Goal: Information Seeking & Learning: Learn about a topic

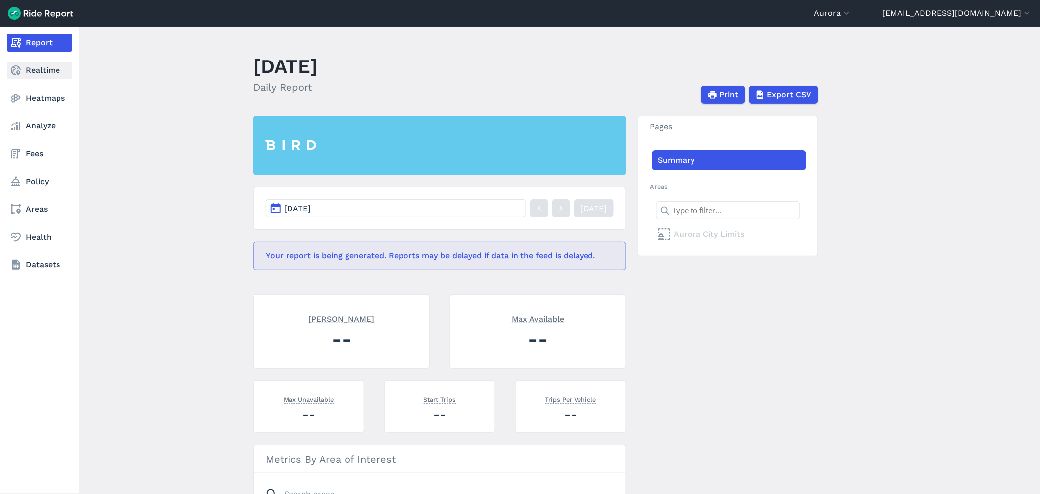
click at [31, 71] on link "Realtime" at bounding box center [39, 70] width 65 height 18
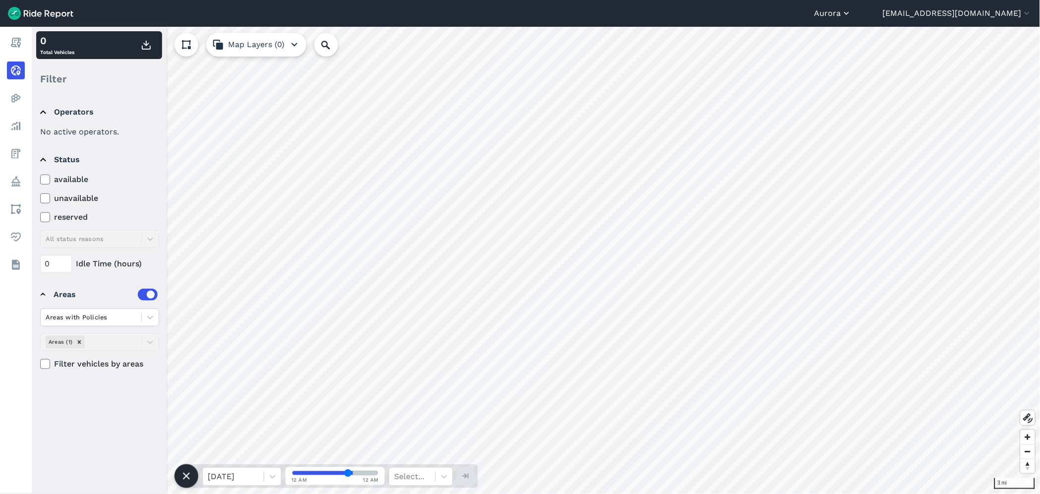
click at [852, 11] on button "Aurora" at bounding box center [832, 13] width 37 height 12
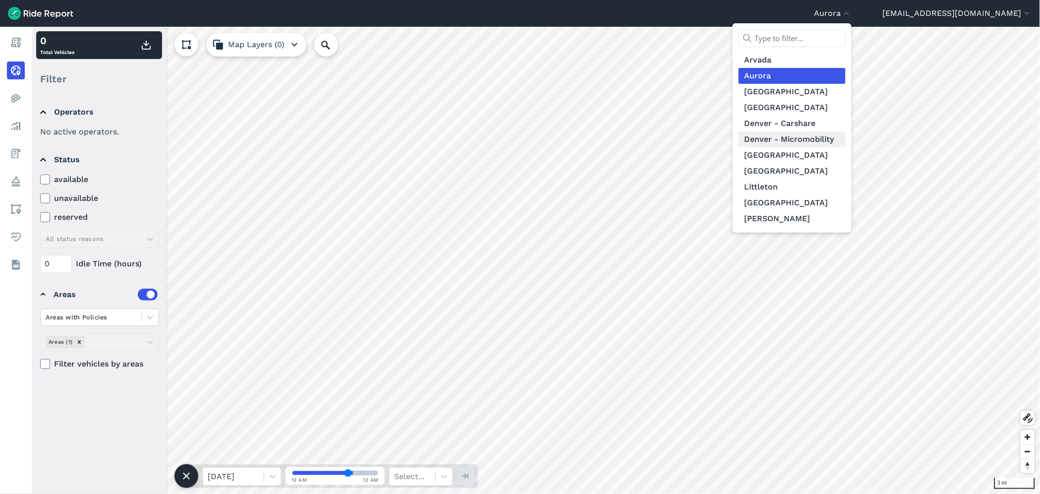
click at [844, 135] on link "Denver - Micromobility" at bounding box center [792, 139] width 107 height 16
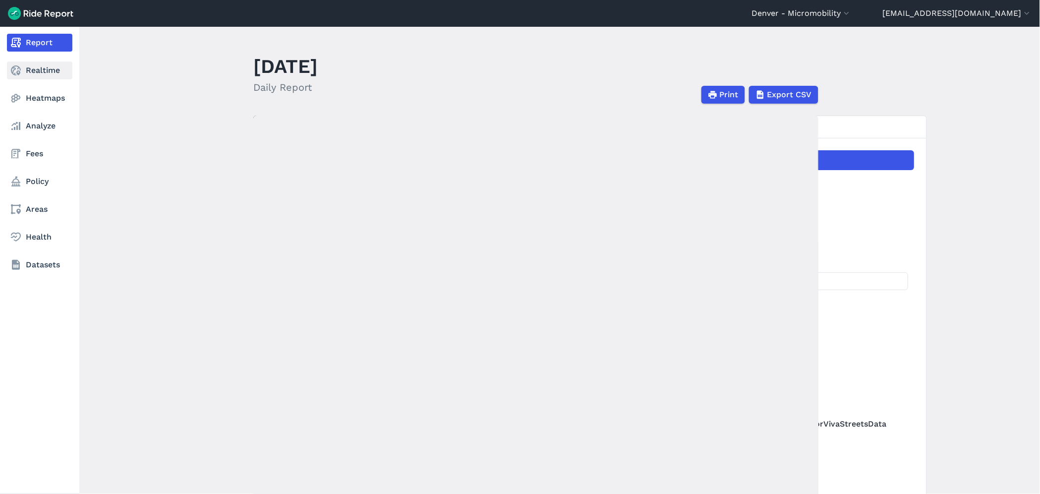
click at [13, 76] on icon at bounding box center [16, 70] width 12 height 12
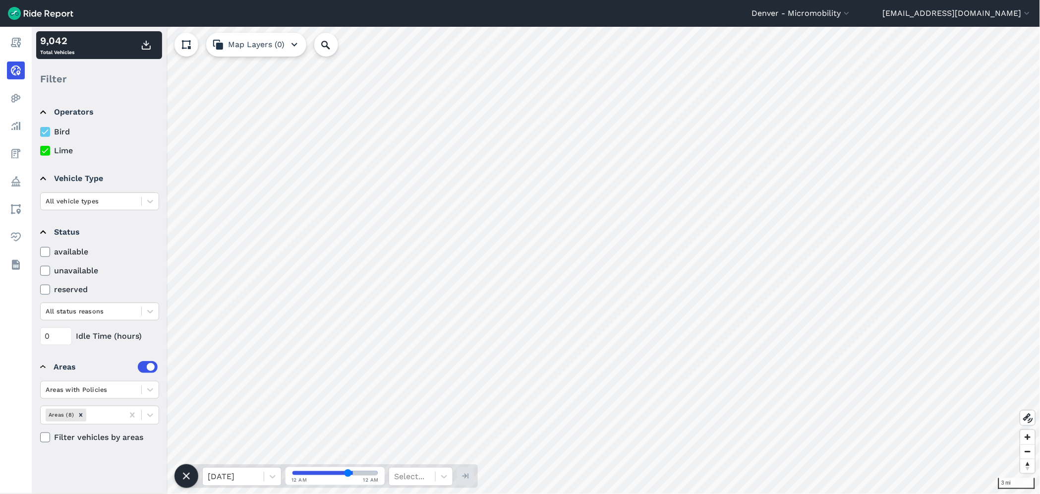
click at [41, 253] on icon at bounding box center [45, 252] width 9 height 10
click at [40, 252] on input "available" at bounding box center [40, 249] width 0 height 6
click at [45, 253] on use at bounding box center [45, 251] width 6 height 5
click at [40, 252] on input "available" at bounding box center [40, 249] width 0 height 6
click at [41, 146] on icon at bounding box center [45, 151] width 9 height 10
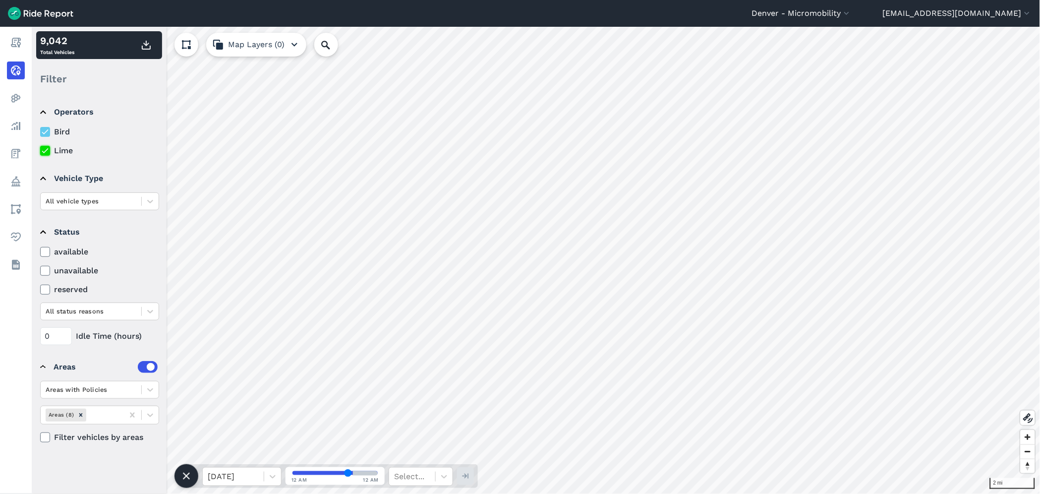
click at [40, 146] on input "Lime" at bounding box center [40, 148] width 0 height 6
click at [45, 151] on use at bounding box center [45, 150] width 6 height 5
click at [40, 151] on input "Lime" at bounding box center [40, 148] width 0 height 6
click at [43, 152] on icon at bounding box center [45, 151] width 9 height 10
click at [40, 151] on input "Lime" at bounding box center [40, 148] width 0 height 6
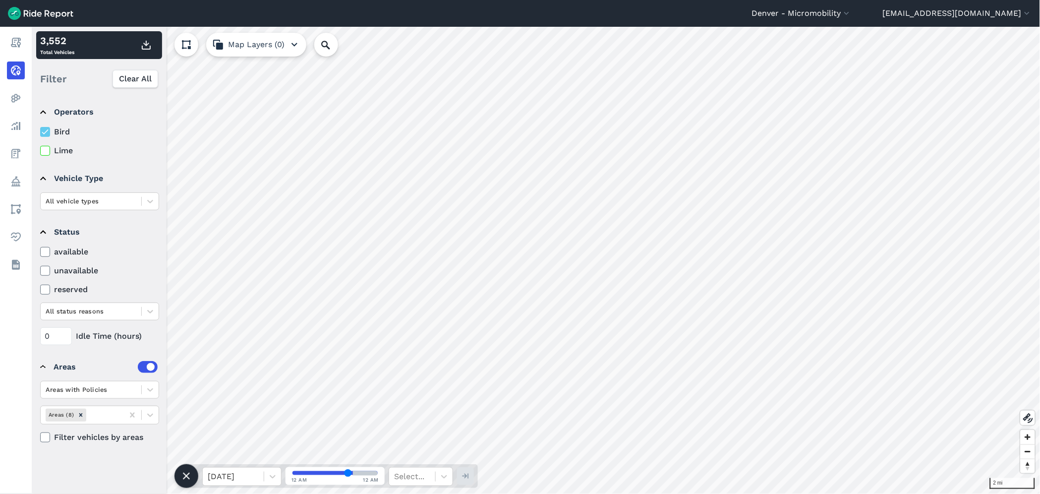
click at [42, 254] on icon at bounding box center [45, 252] width 9 height 10
click at [40, 252] on input "available" at bounding box center [40, 249] width 0 height 6
click at [84, 214] on details "Status available unavailable reserved All status reasons 0 Idle Time (hours)" at bounding box center [98, 281] width 125 height 135
click at [85, 199] on div at bounding box center [91, 200] width 91 height 11
click at [75, 261] on div "seated scooter" at bounding box center [99, 259] width 119 height 17
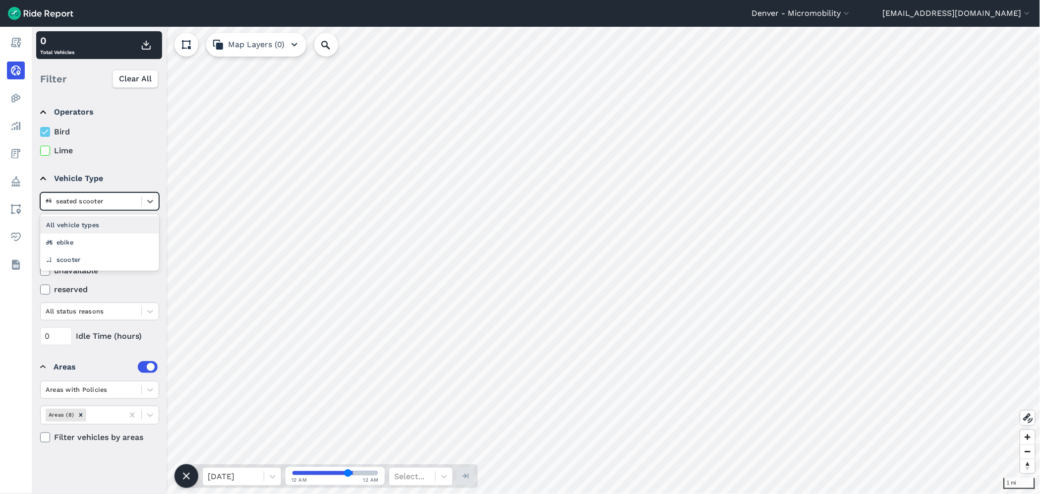
click at [78, 195] on div at bounding box center [91, 200] width 91 height 11
click at [63, 243] on div "ebike" at bounding box center [99, 241] width 119 height 17
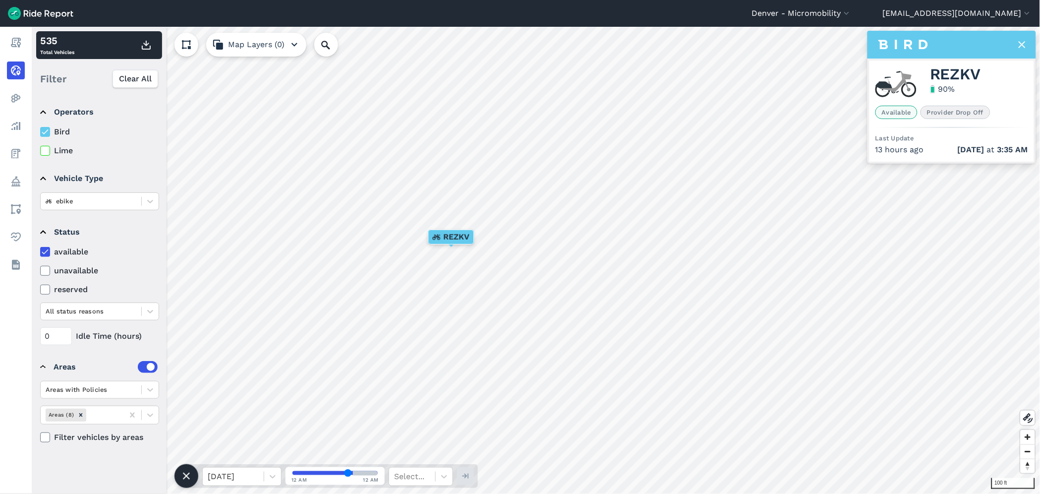
click at [463, 230] on div "REZKV" at bounding box center [451, 237] width 45 height 14
click at [841, 17] on button "Denver - Micromobility" at bounding box center [802, 13] width 100 height 12
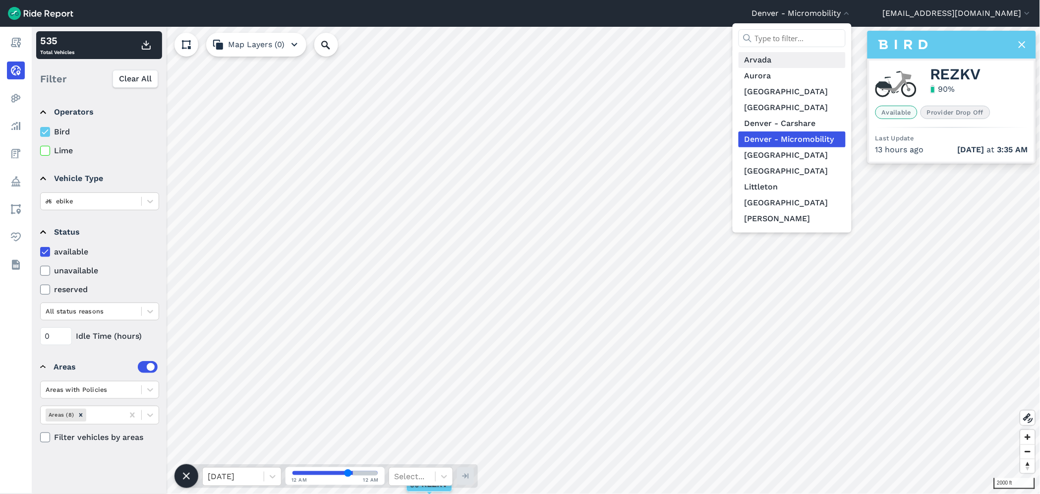
click at [831, 59] on link "Arvada" at bounding box center [792, 60] width 107 height 16
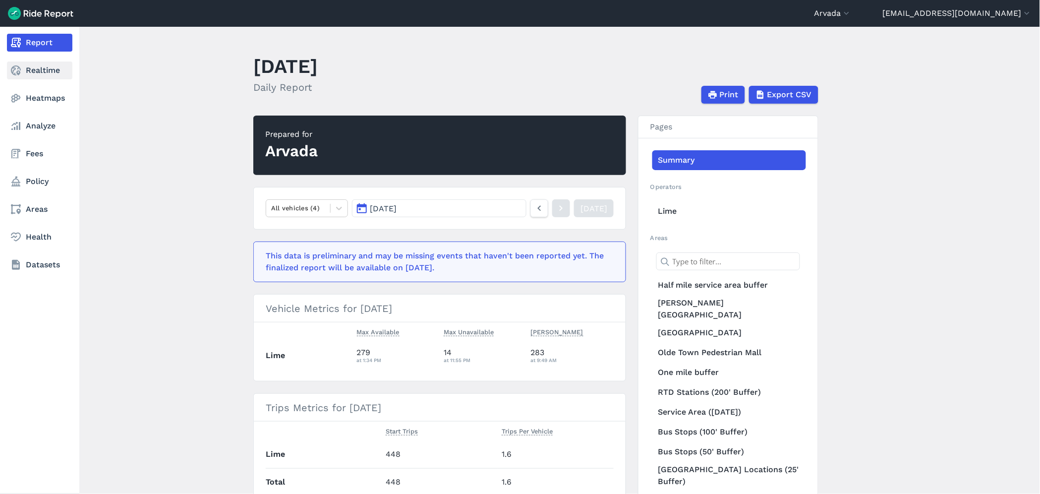
click at [16, 69] on icon at bounding box center [16, 70] width 12 height 12
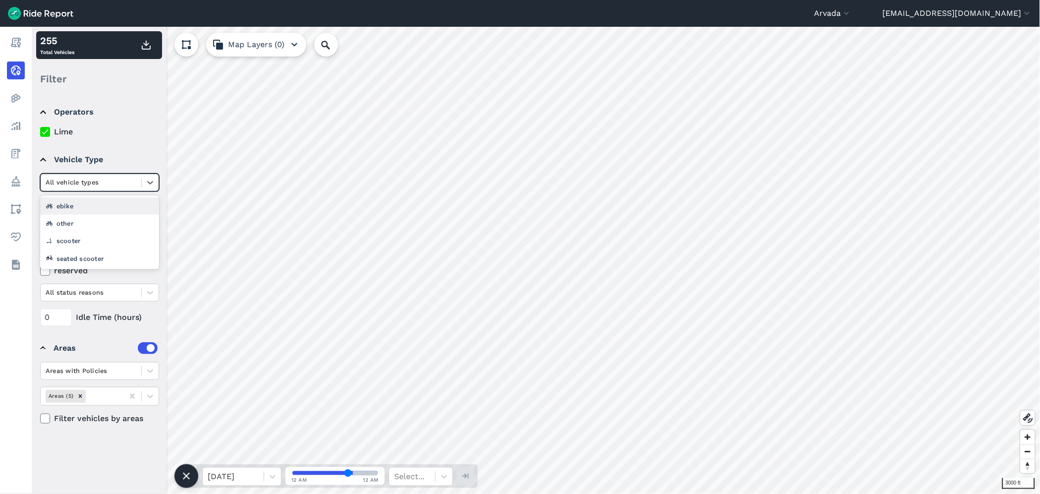
click at [80, 177] on div at bounding box center [91, 181] width 91 height 11
click at [58, 262] on div "seated scooter" at bounding box center [99, 258] width 119 height 17
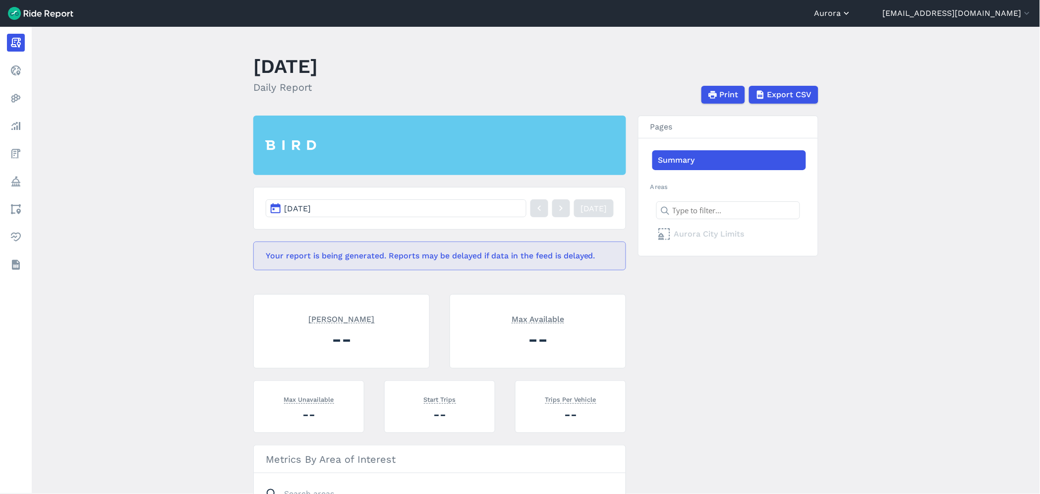
click at [852, 15] on button "Aurora" at bounding box center [832, 13] width 37 height 12
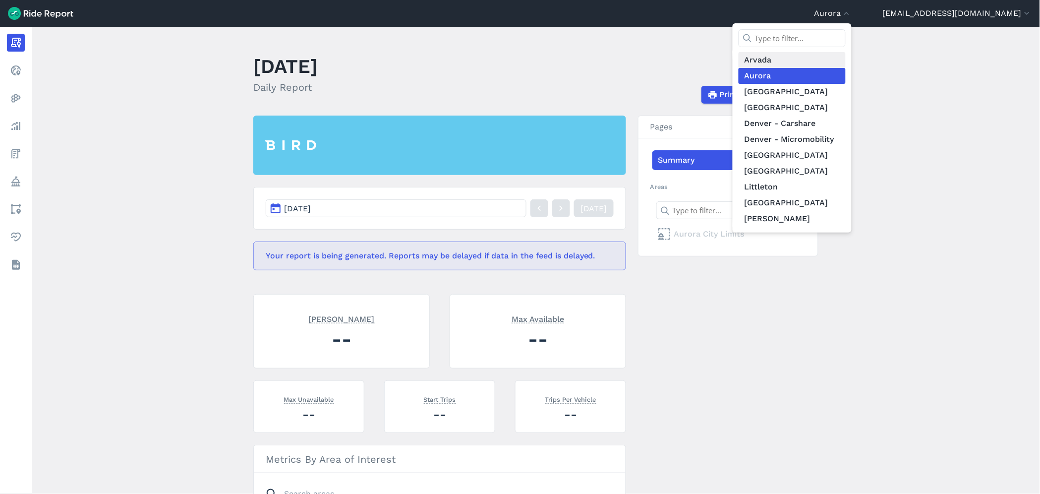
click at [831, 62] on link "Arvada" at bounding box center [792, 60] width 107 height 16
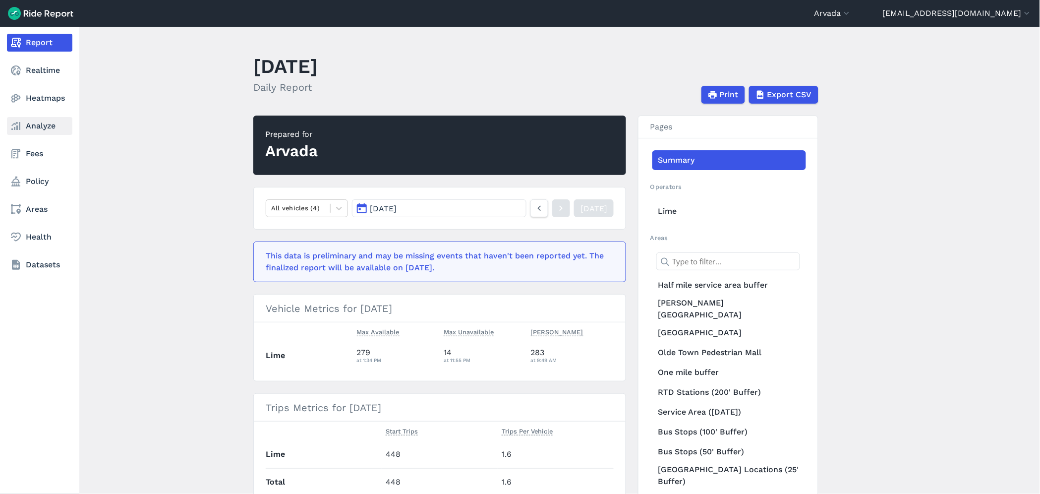
click at [32, 117] on link "Analyze" at bounding box center [39, 126] width 65 height 18
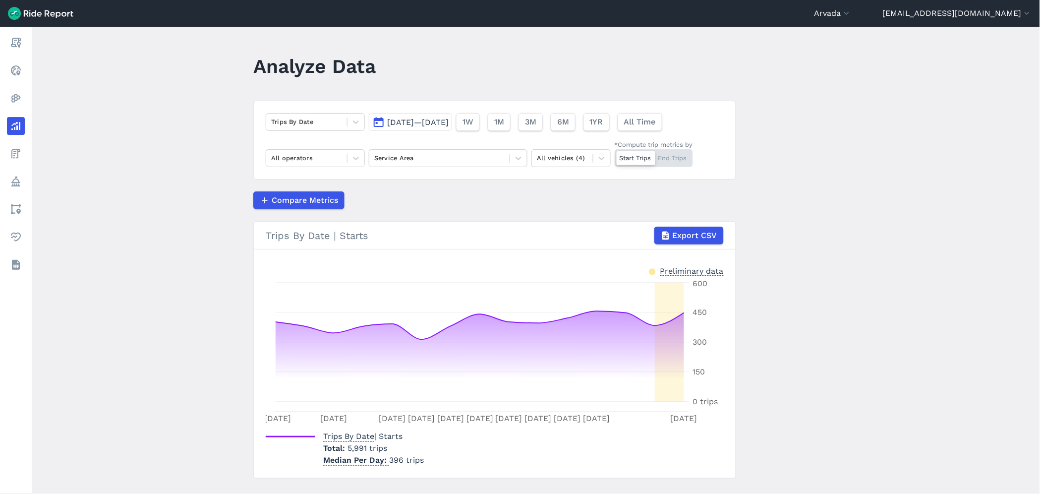
scroll to position [20, 0]
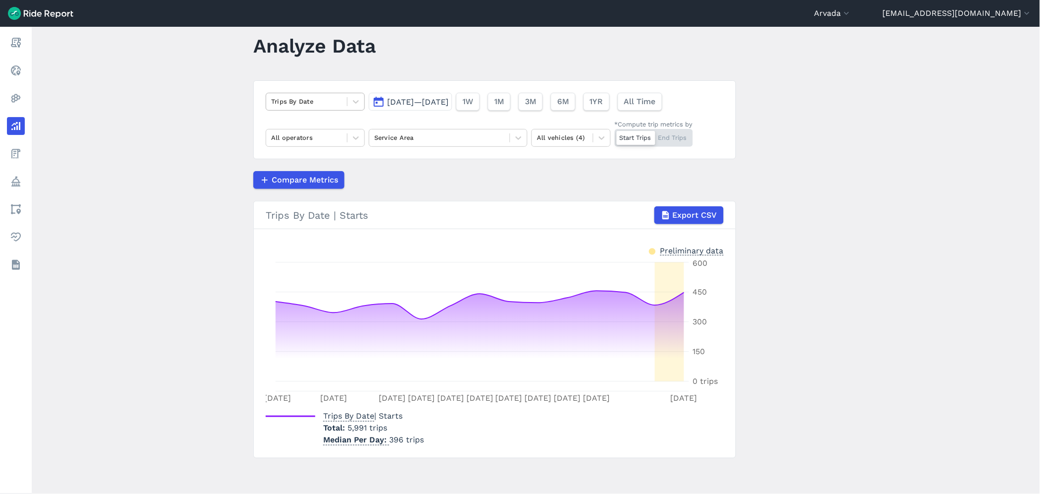
click at [303, 103] on div at bounding box center [306, 101] width 71 height 11
drag, startPoint x: 199, startPoint y: 164, endPoint x: 284, endPoint y: 130, distance: 91.4
click at [199, 164] on main "Analyze Data Trips By Date [DATE]—[DATE] 1W 1M 3M 6M 1YR All Time All operators…" at bounding box center [536, 260] width 1008 height 467
click at [293, 108] on div "Trips By Date" at bounding box center [306, 101] width 81 height 15
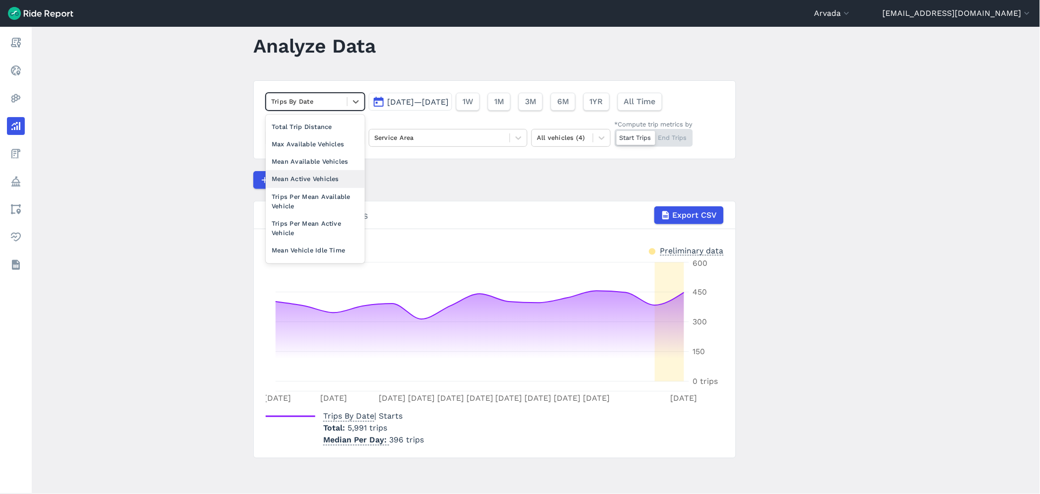
scroll to position [86, 0]
click at [316, 190] on div "Trips Per Mean Available Vehicle" at bounding box center [315, 199] width 99 height 27
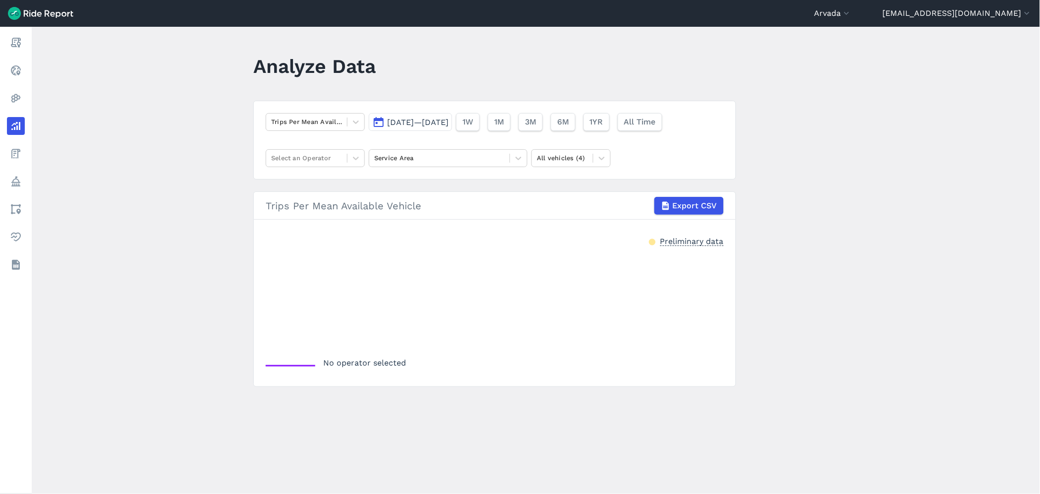
click at [419, 127] on button "[DATE]—[DATE]" at bounding box center [410, 122] width 83 height 18
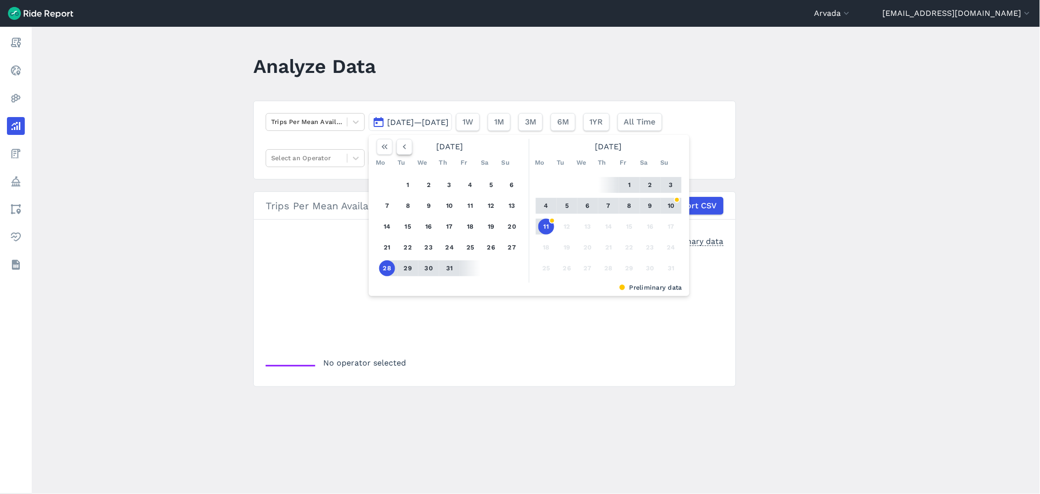
click at [398, 143] on button "button" at bounding box center [405, 147] width 16 height 16
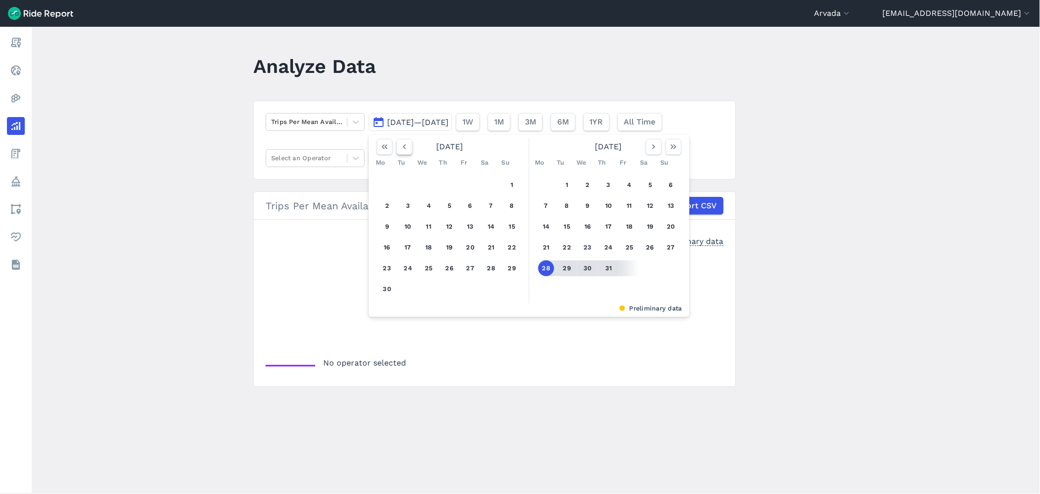
click at [400, 143] on icon "button" at bounding box center [405, 147] width 10 height 10
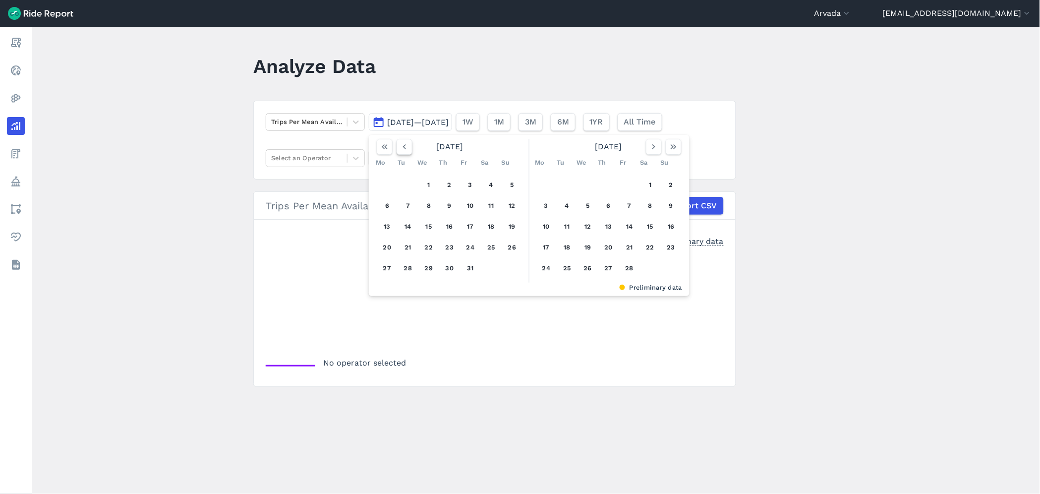
click at [400, 142] on icon "button" at bounding box center [405, 147] width 10 height 10
click at [588, 187] on button "1" at bounding box center [588, 185] width 16 height 16
click at [653, 149] on icon "button" at bounding box center [654, 147] width 10 height 10
click at [652, 149] on icon "button" at bounding box center [654, 147] width 10 height 10
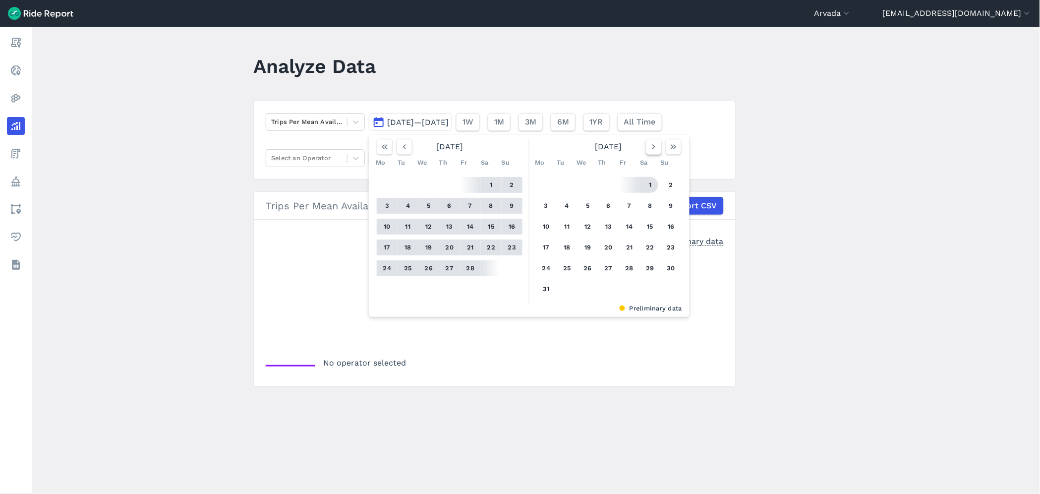
click at [649, 148] on icon "button" at bounding box center [654, 147] width 10 height 10
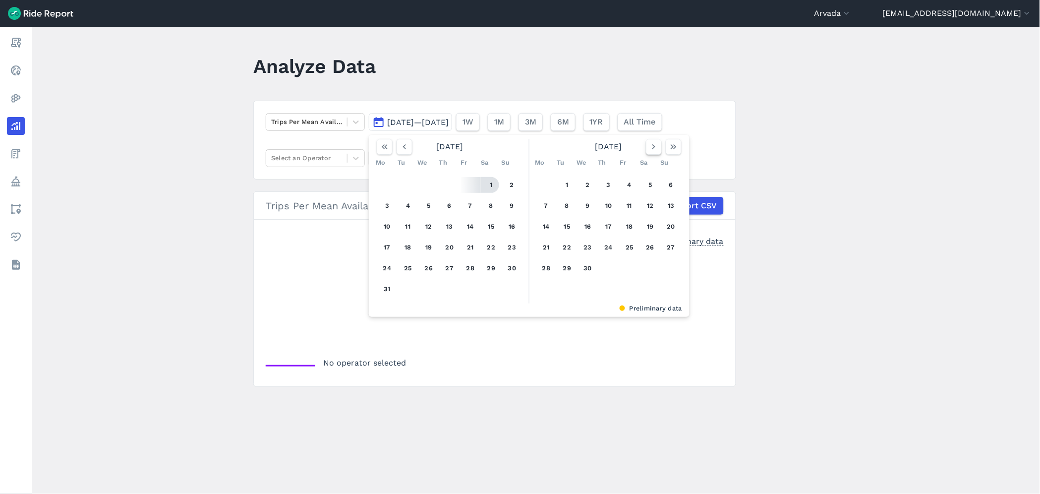
click at [649, 149] on icon "button" at bounding box center [654, 147] width 10 height 10
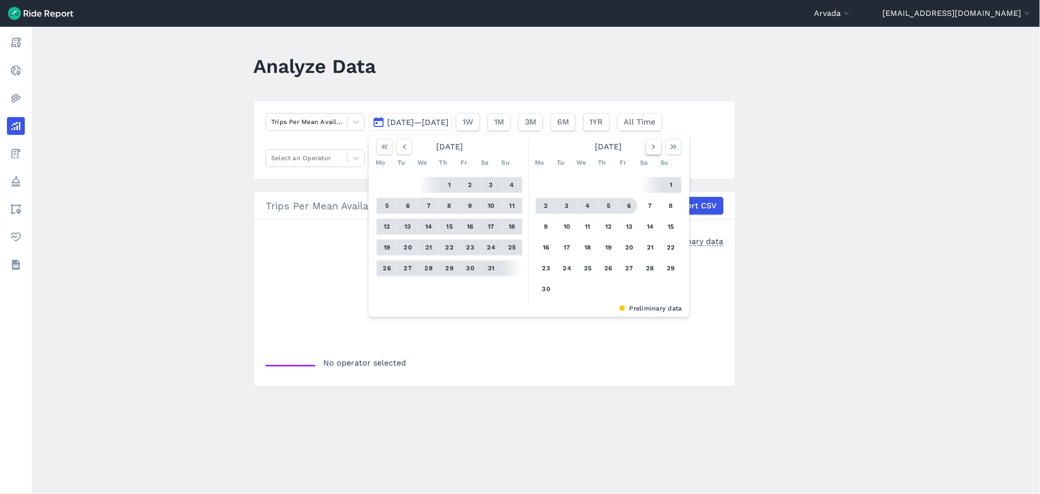
click at [650, 147] on icon "button" at bounding box center [654, 147] width 10 height 10
click at [380, 290] on button "30" at bounding box center [387, 289] width 16 height 16
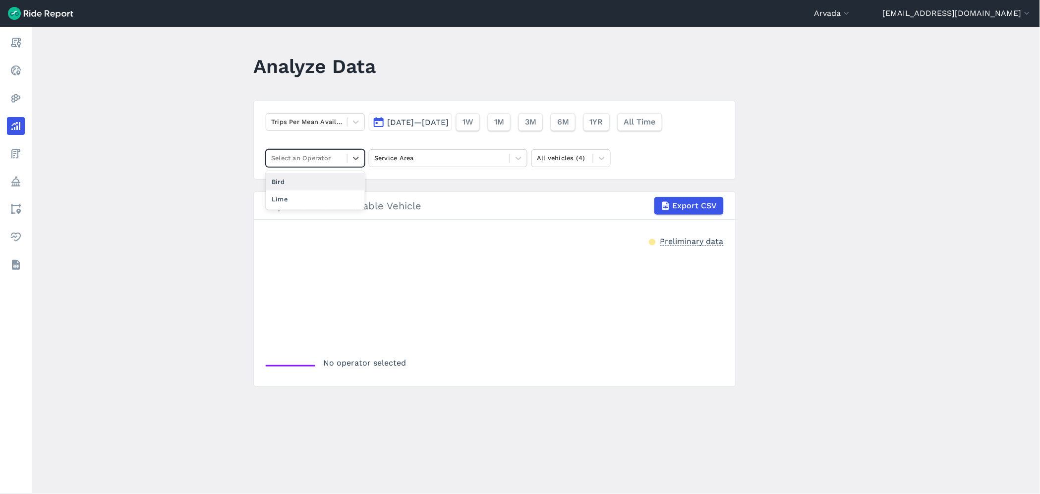
click at [337, 161] on div at bounding box center [306, 157] width 71 height 11
click at [278, 200] on div "Lime" at bounding box center [315, 198] width 99 height 17
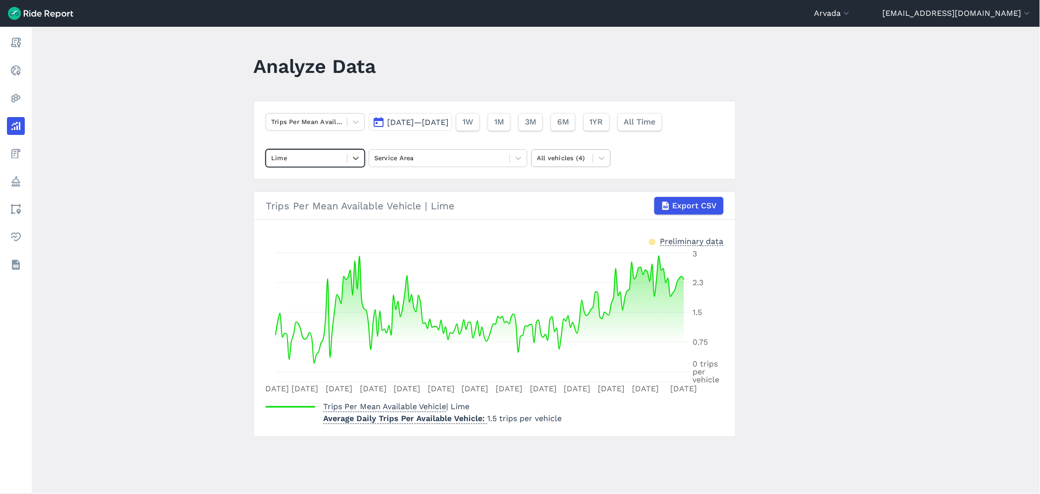
click at [539, 159] on div at bounding box center [562, 157] width 51 height 11
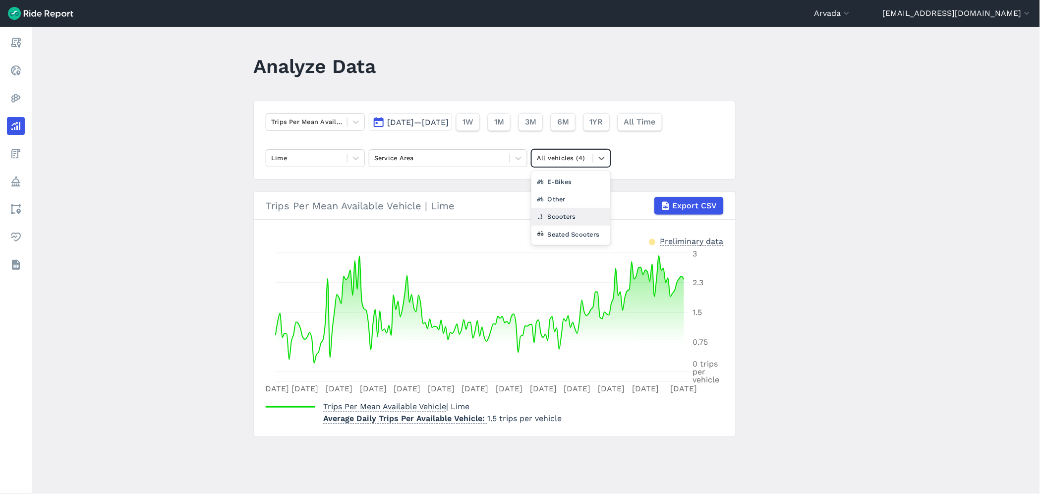
click at [564, 221] on div "Scooters" at bounding box center [570, 216] width 79 height 17
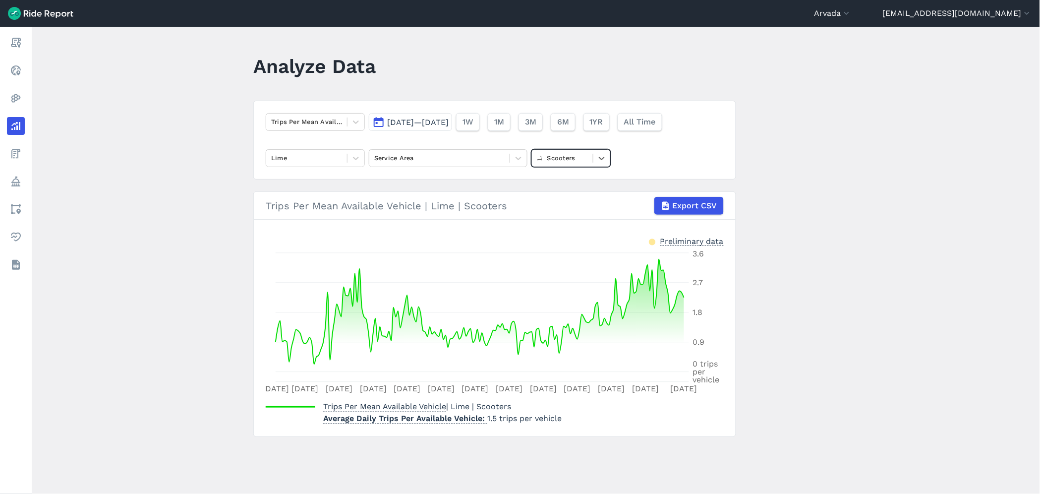
click at [565, 161] on div at bounding box center [562, 157] width 51 height 11
click at [568, 200] on div "E-Bikes" at bounding box center [570, 198] width 79 height 17
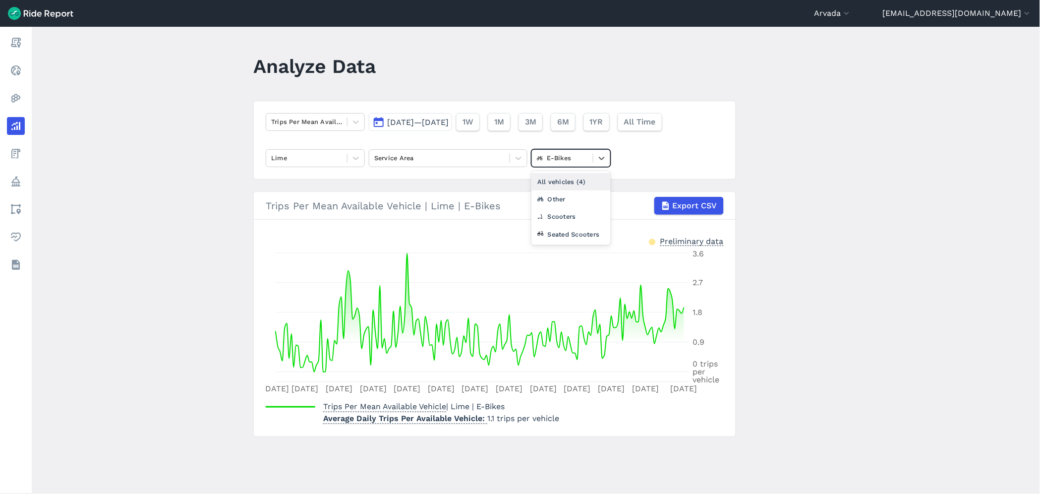
click at [568, 159] on div at bounding box center [562, 157] width 51 height 11
click at [562, 239] on div "Seated Scooters" at bounding box center [570, 234] width 79 height 17
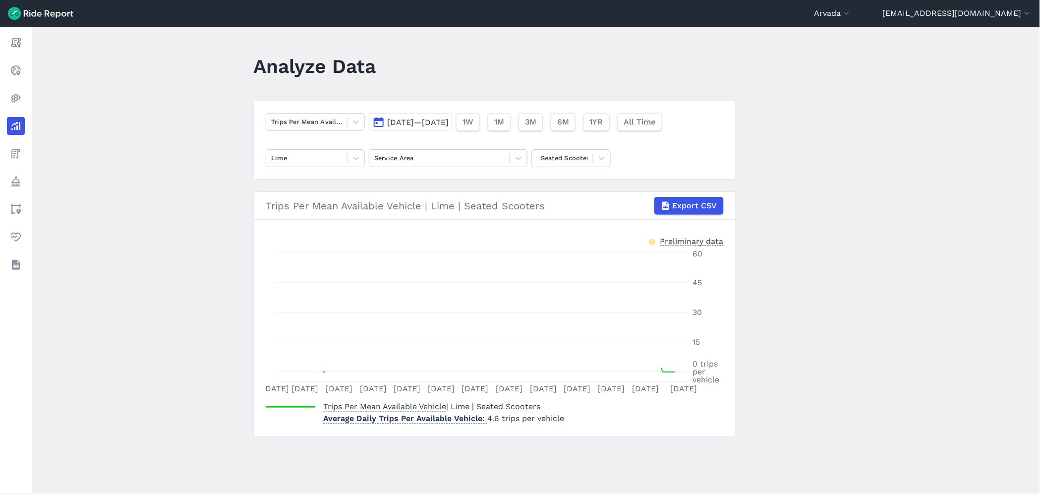
click at [444, 126] on button "[DATE]—[DATE]" at bounding box center [410, 122] width 83 height 18
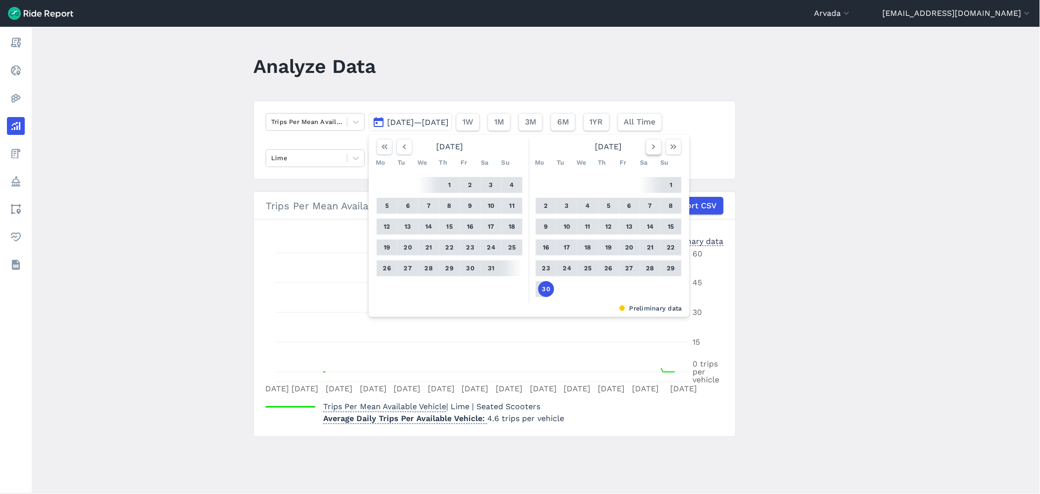
click at [656, 144] on icon "button" at bounding box center [654, 147] width 10 height 10
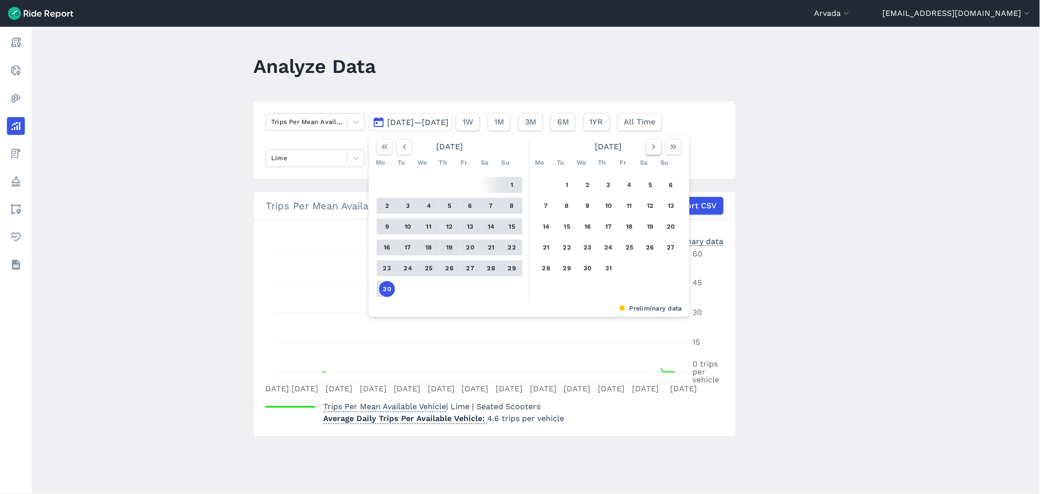
click at [655, 144] on icon "button" at bounding box center [654, 147] width 10 height 10
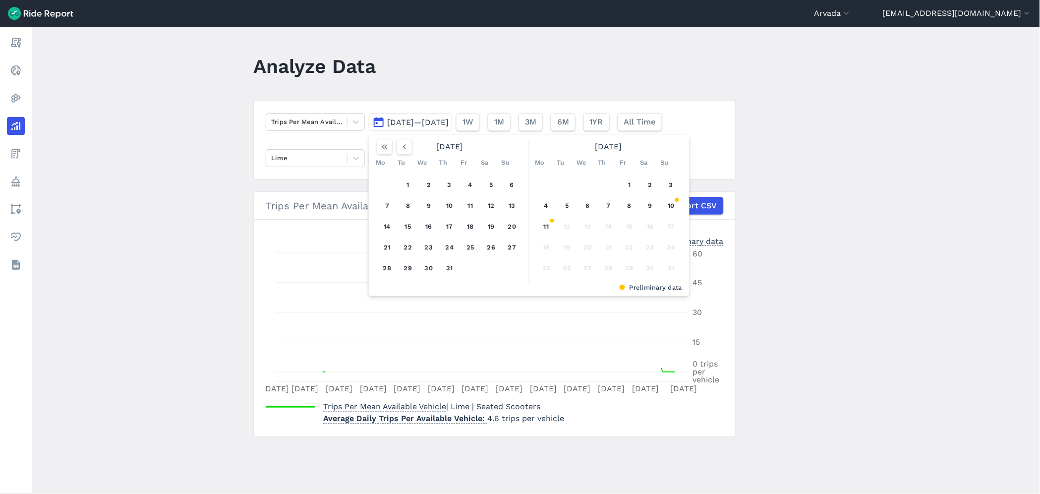
click at [555, 222] on div "1 2 3 4 5 6 7 8 9 10 11 12 13 14 15 16 17 18 19 20 21 22 23 24 25 26 27 28 29 3…" at bounding box center [609, 227] width 154 height 112
click at [544, 224] on button "11" at bounding box center [546, 227] width 16 height 16
click at [646, 207] on button "9" at bounding box center [650, 206] width 16 height 16
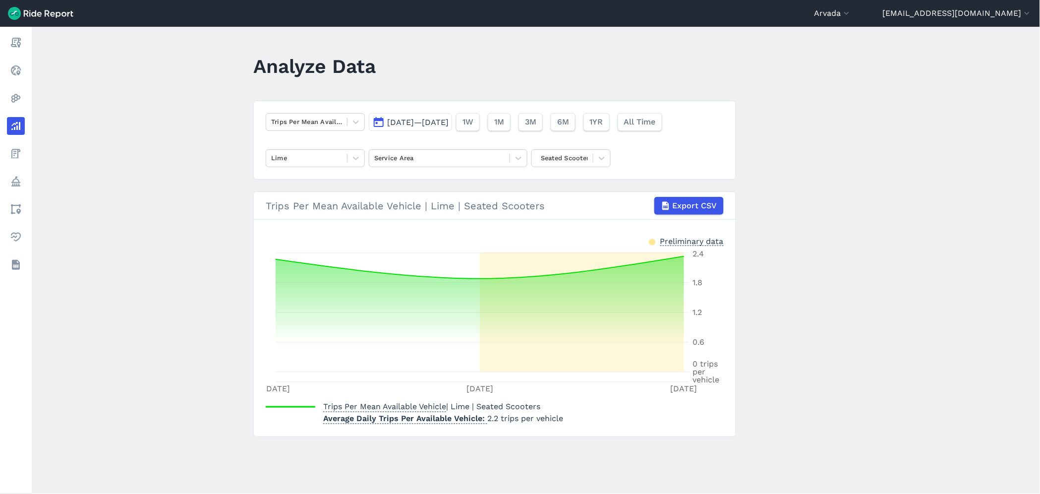
click at [431, 122] on span "[DATE]—[DATE]" at bounding box center [417, 121] width 61 height 9
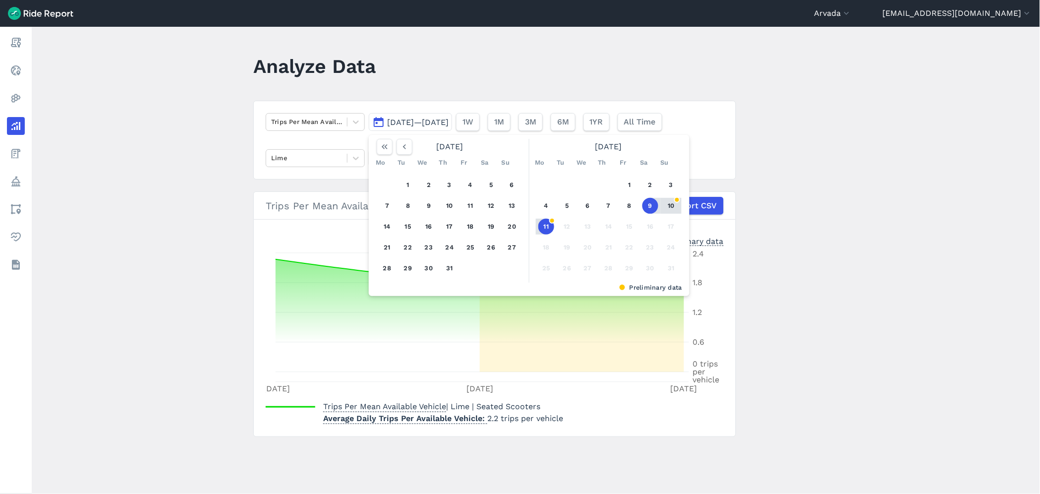
click at [387, 119] on span "[DATE]—[DATE]" at bounding box center [417, 121] width 61 height 9
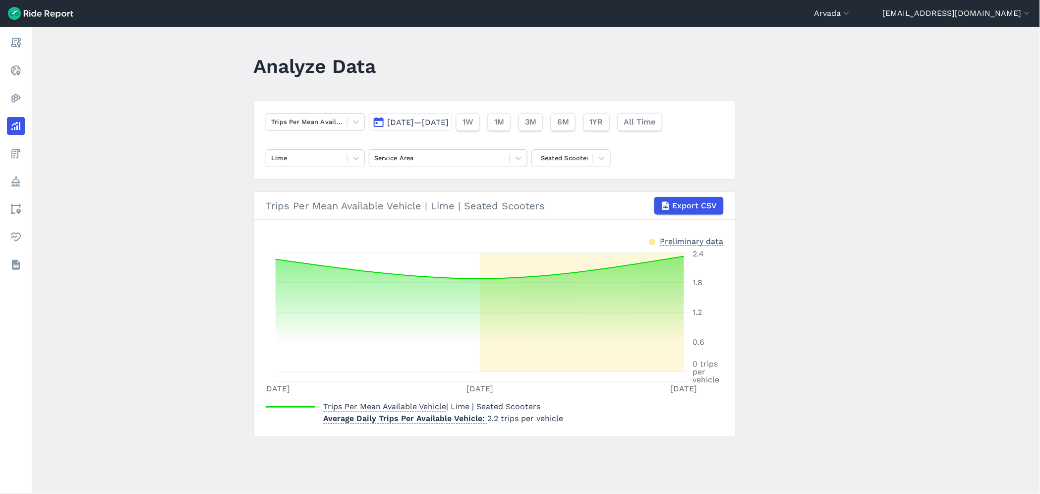
click at [387, 119] on span "[DATE]—[DATE]" at bounding box center [417, 121] width 61 height 9
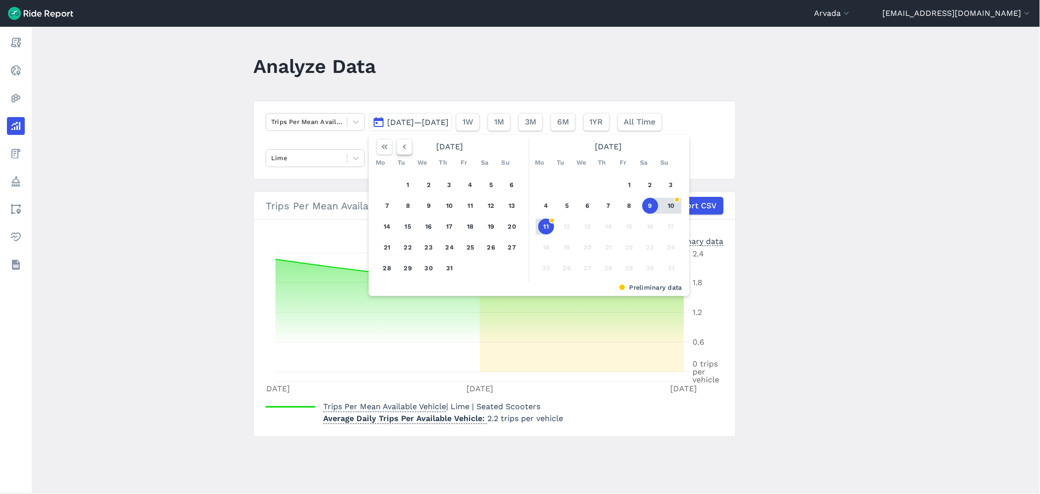
click at [404, 147] on icon "button" at bounding box center [405, 147] width 10 height 10
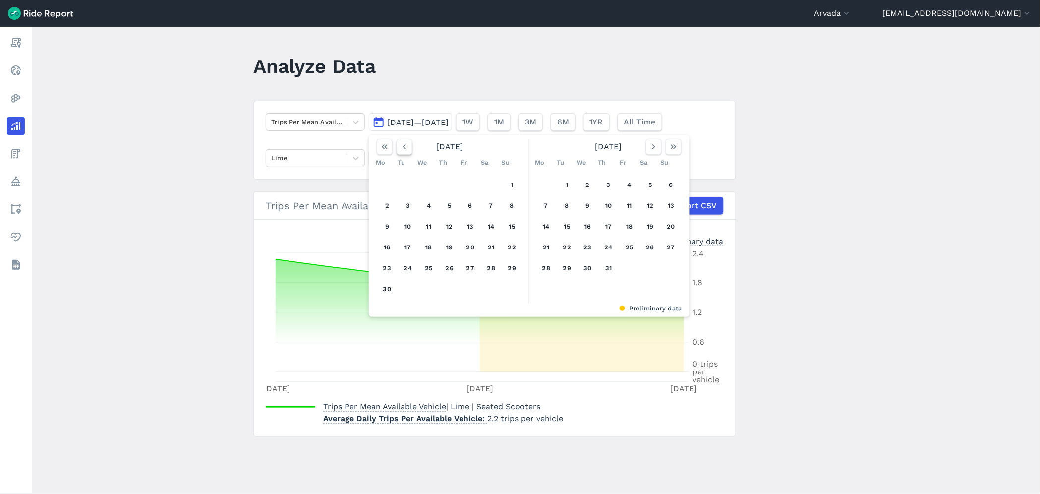
click at [404, 147] on icon "button" at bounding box center [405, 147] width 10 height 10
click at [403, 147] on icon "button" at bounding box center [405, 147] width 10 height 10
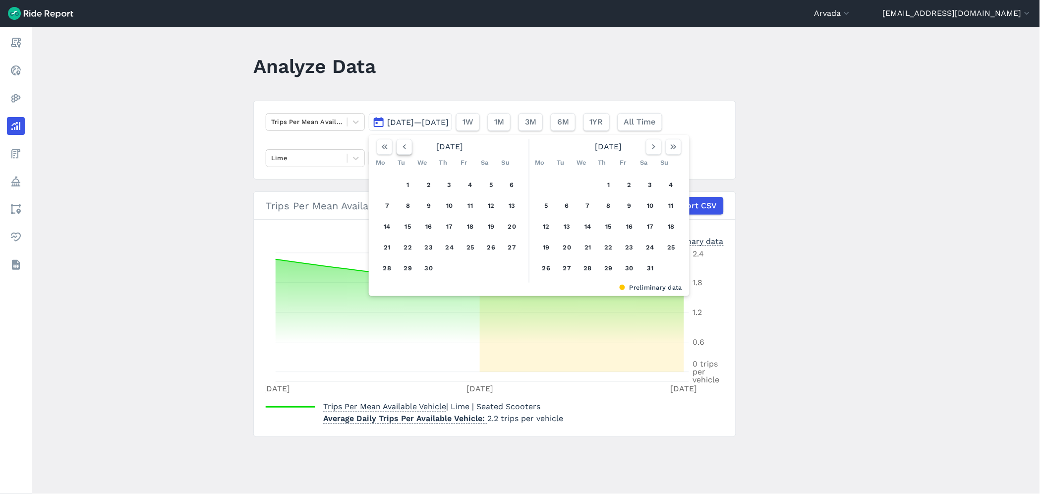
click at [403, 147] on use "button" at bounding box center [404, 146] width 3 height 5
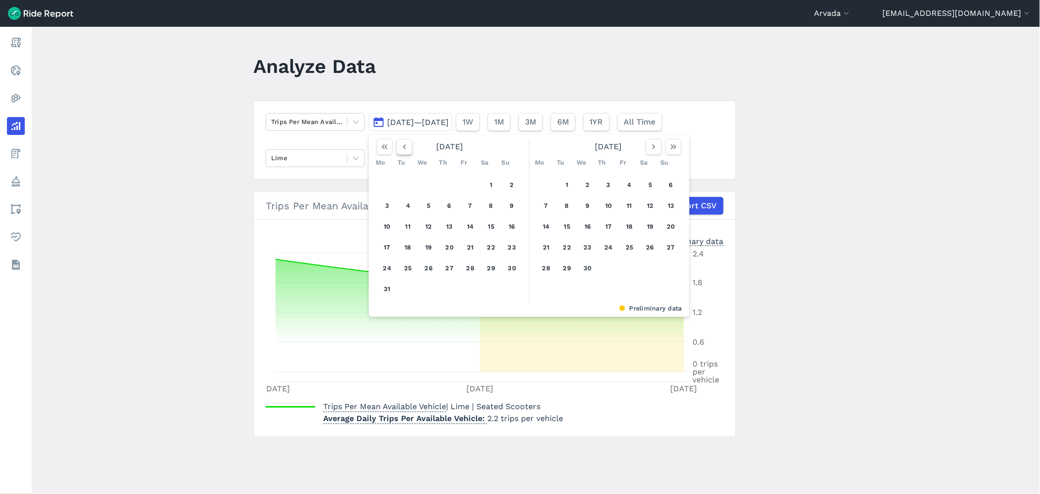
click at [404, 147] on icon "button" at bounding box center [405, 147] width 10 height 10
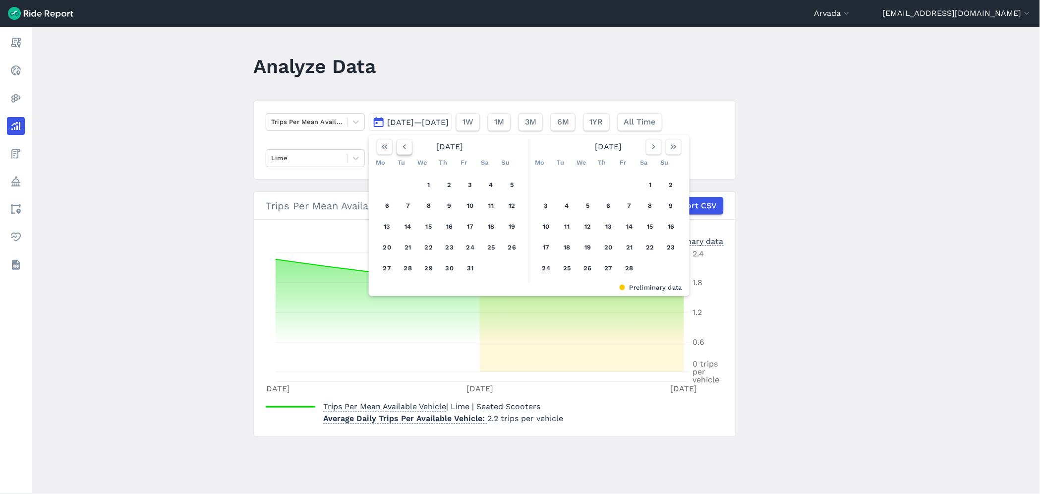
click at [404, 147] on icon "button" at bounding box center [405, 147] width 10 height 10
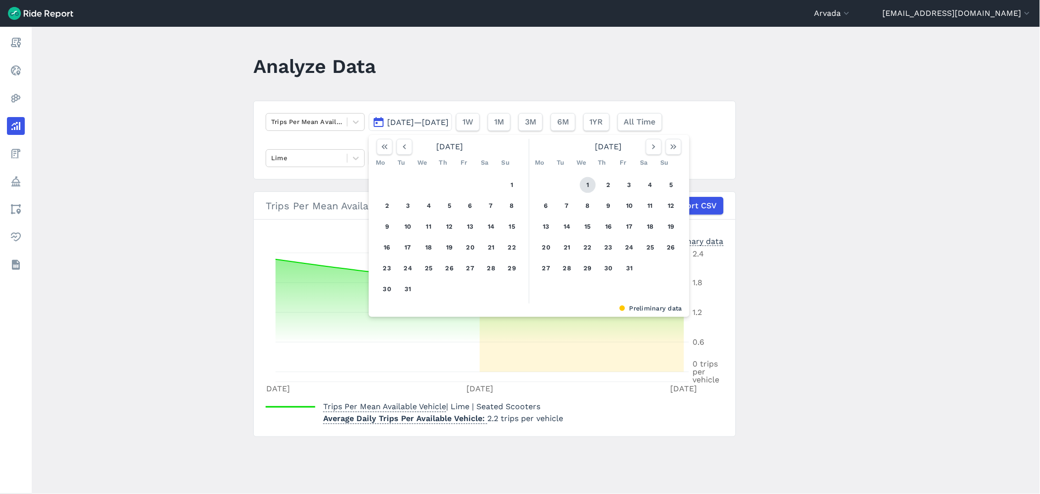
click at [586, 184] on button "1" at bounding box center [588, 185] width 16 height 16
click at [653, 151] on icon "button" at bounding box center [654, 147] width 10 height 10
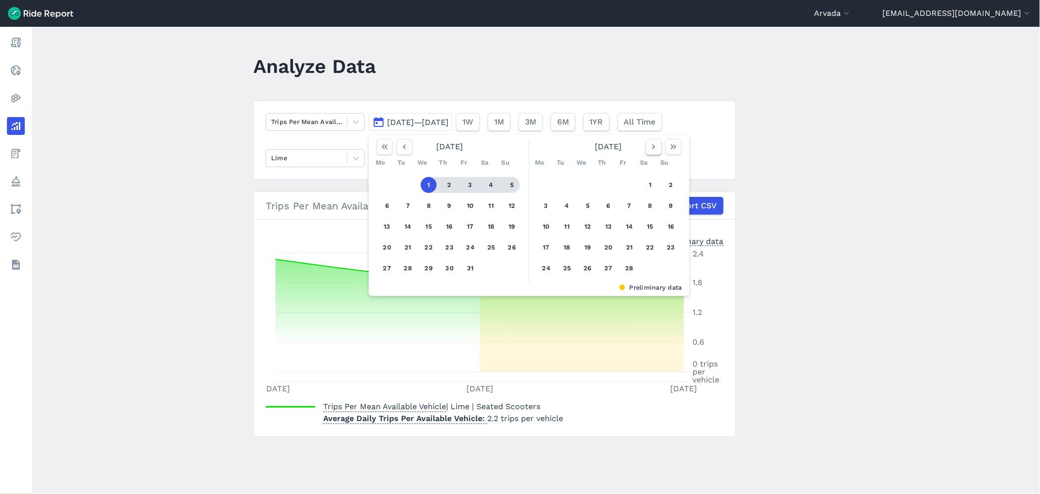
click at [652, 152] on button "button" at bounding box center [654, 147] width 16 height 16
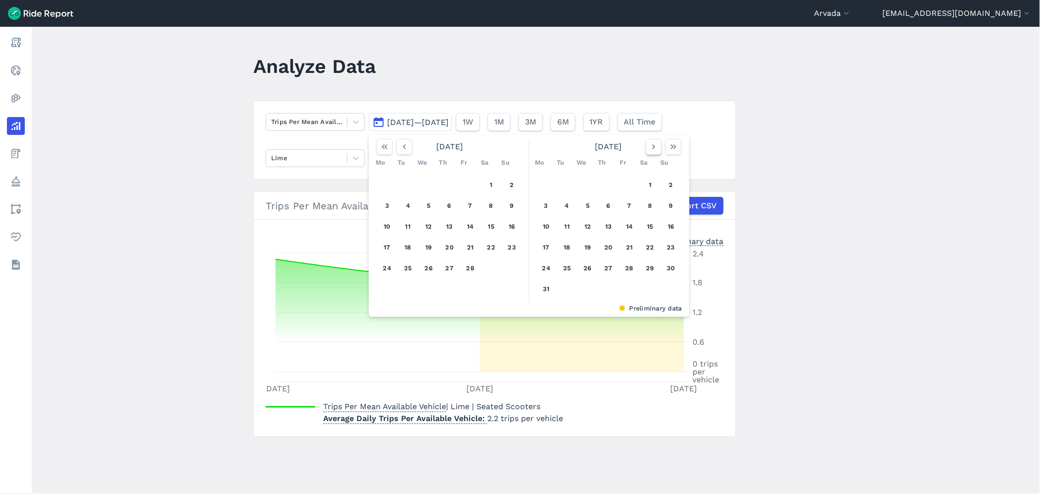
click at [652, 152] on button "button" at bounding box center [654, 147] width 16 height 16
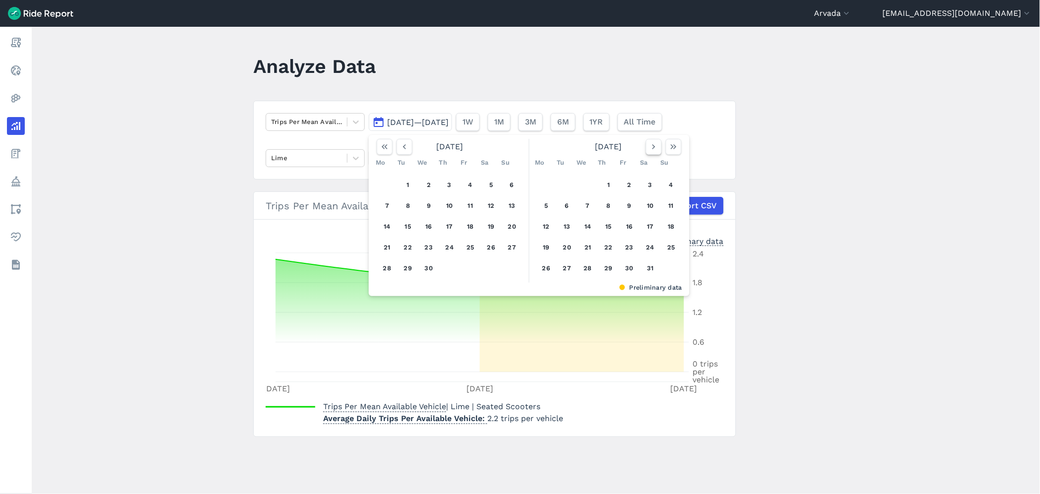
click at [652, 152] on button "button" at bounding box center [654, 147] width 16 height 16
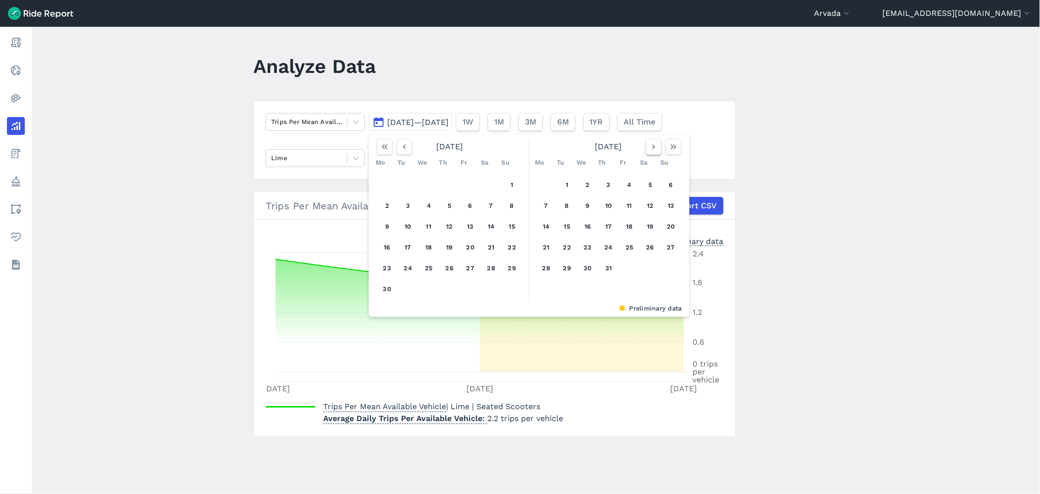
click at [652, 152] on button "button" at bounding box center [654, 147] width 16 height 16
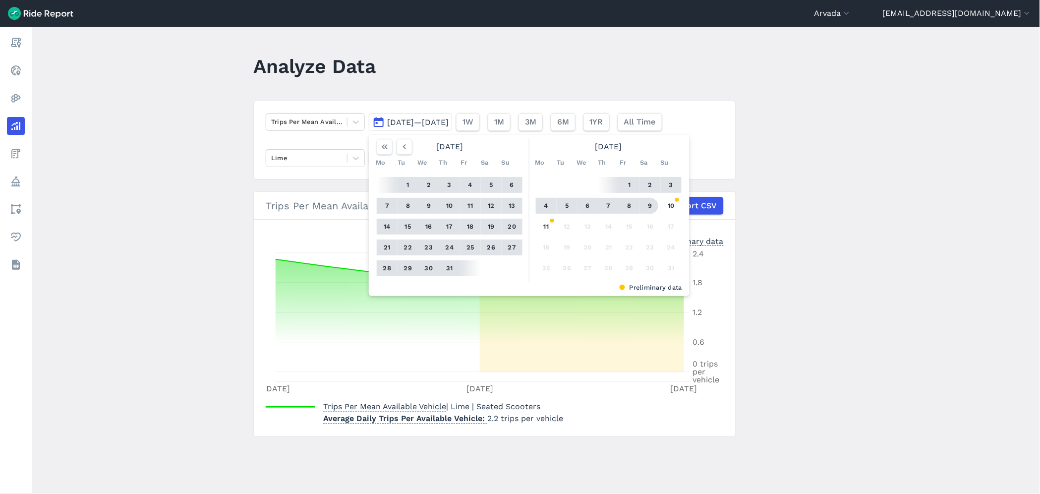
click at [642, 202] on button "9" at bounding box center [650, 206] width 16 height 16
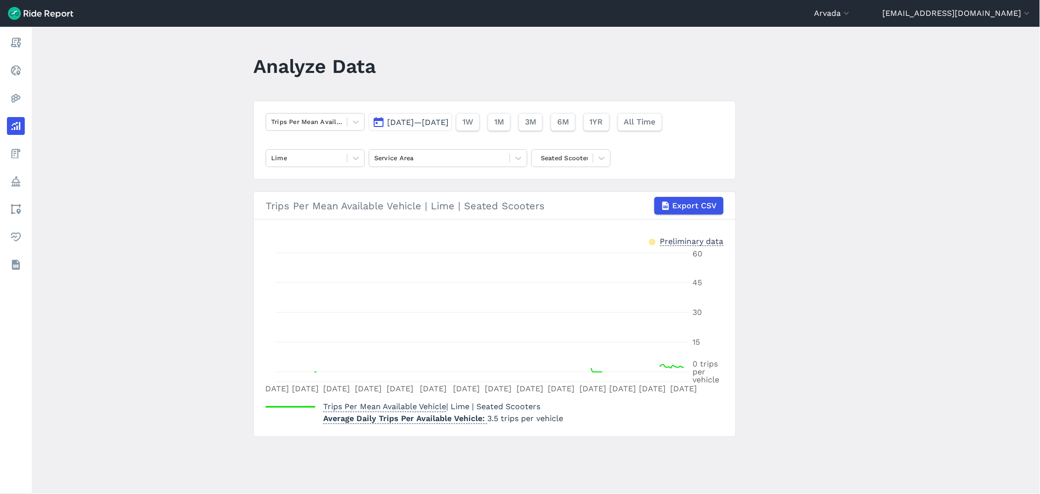
click at [448, 123] on span "[DATE]—[DATE]" at bounding box center [417, 121] width 61 height 9
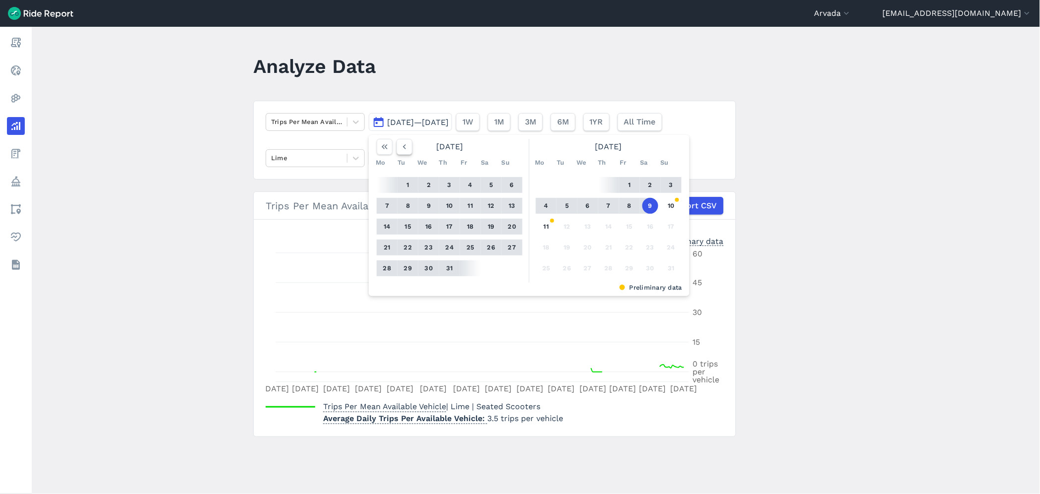
drag, startPoint x: 392, startPoint y: 149, endPoint x: 402, endPoint y: 146, distance: 10.4
click at [395, 148] on div at bounding box center [395, 147] width 36 height 16
click at [402, 147] on icon "button" at bounding box center [405, 147] width 10 height 10
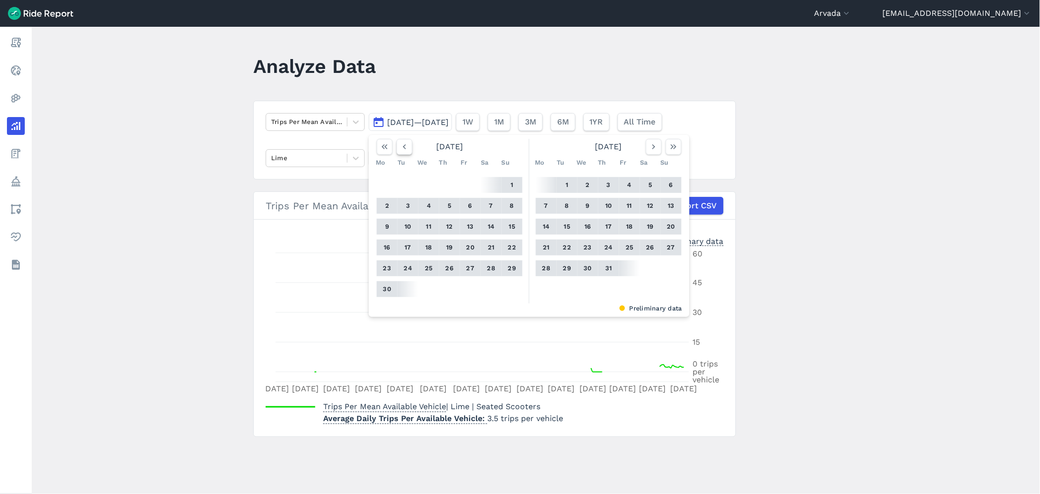
click at [401, 147] on icon "button" at bounding box center [405, 147] width 10 height 10
click at [668, 182] on button "1" at bounding box center [671, 185] width 16 height 16
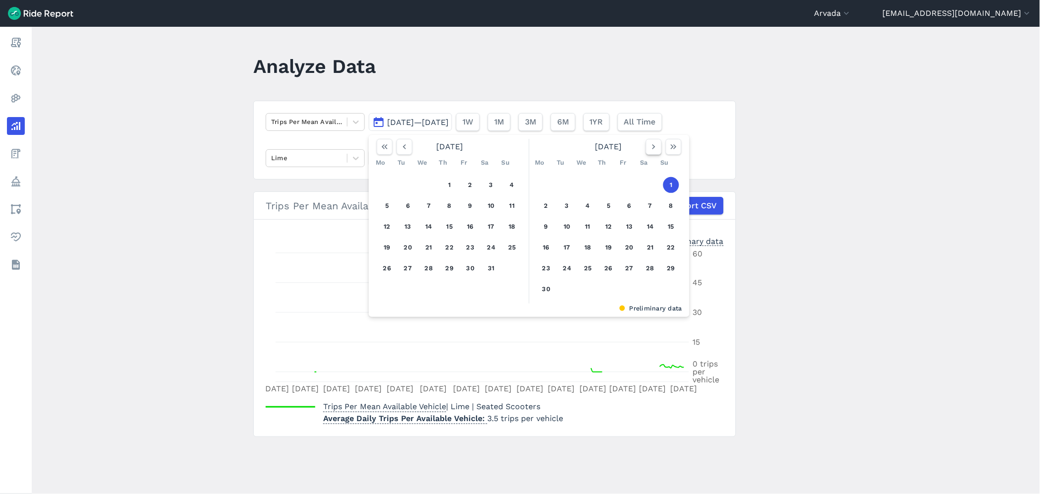
click at [650, 142] on icon "button" at bounding box center [654, 147] width 10 height 10
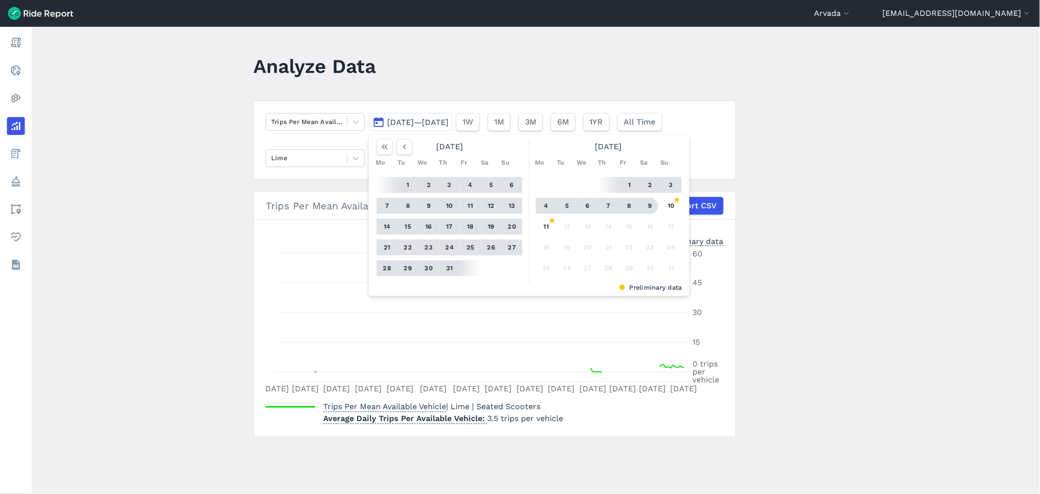
click at [650, 202] on button "9" at bounding box center [650, 206] width 16 height 16
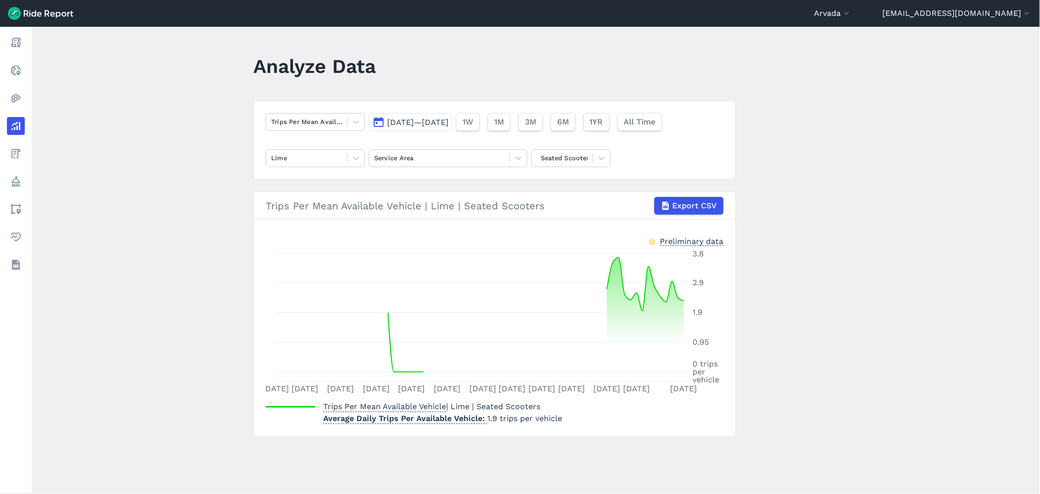
click at [452, 130] on button "[DATE]—[DATE]" at bounding box center [410, 122] width 83 height 18
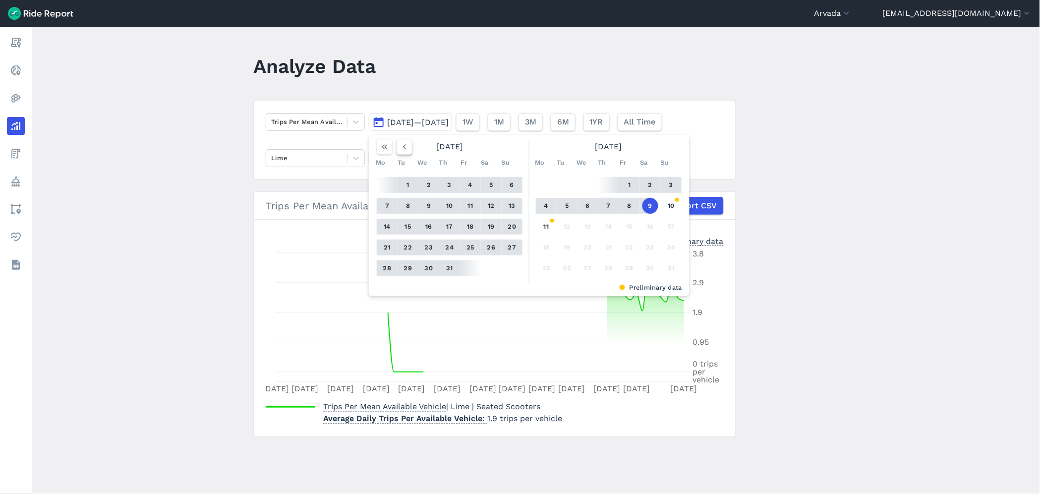
click at [403, 142] on icon "button" at bounding box center [405, 147] width 10 height 10
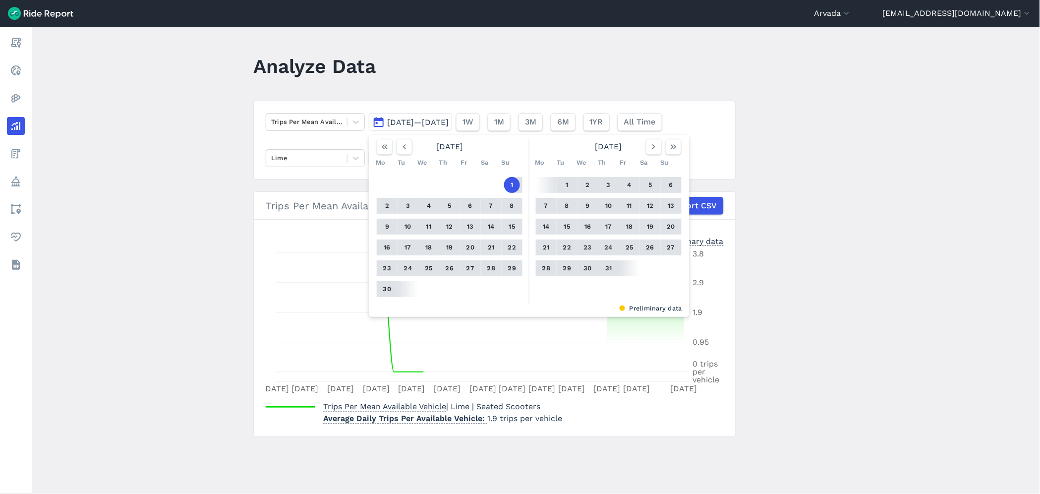
click at [513, 263] on button "29" at bounding box center [512, 268] width 16 height 16
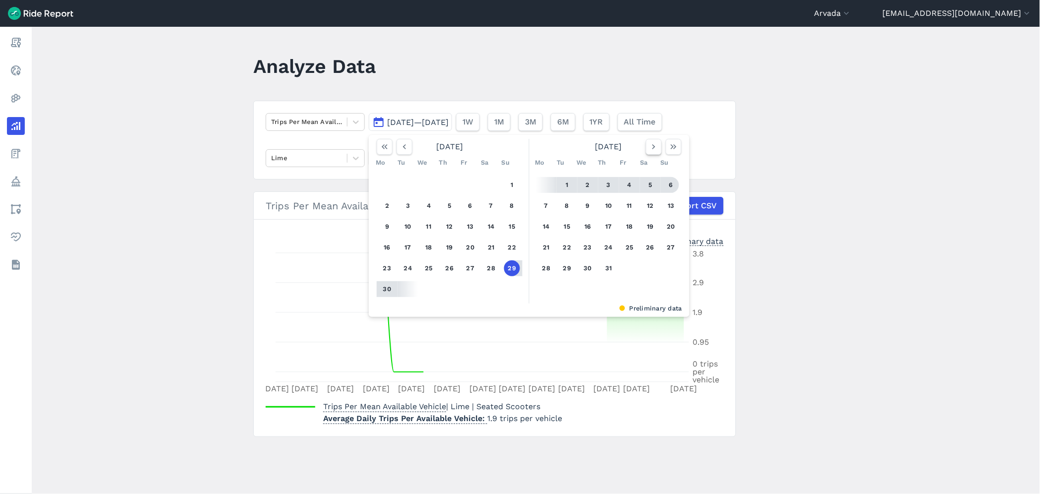
click at [646, 148] on button "button" at bounding box center [654, 147] width 16 height 16
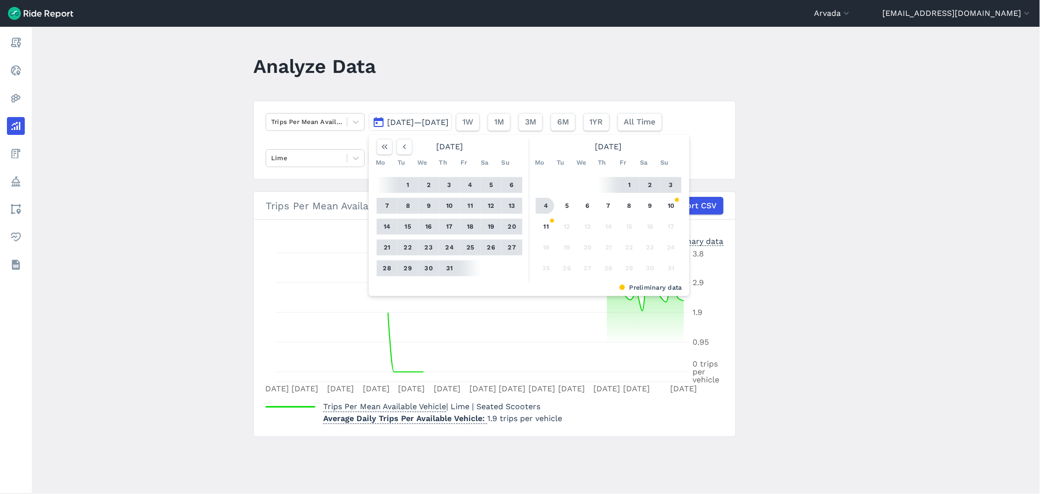
click at [546, 209] on button "4" at bounding box center [546, 206] width 16 height 16
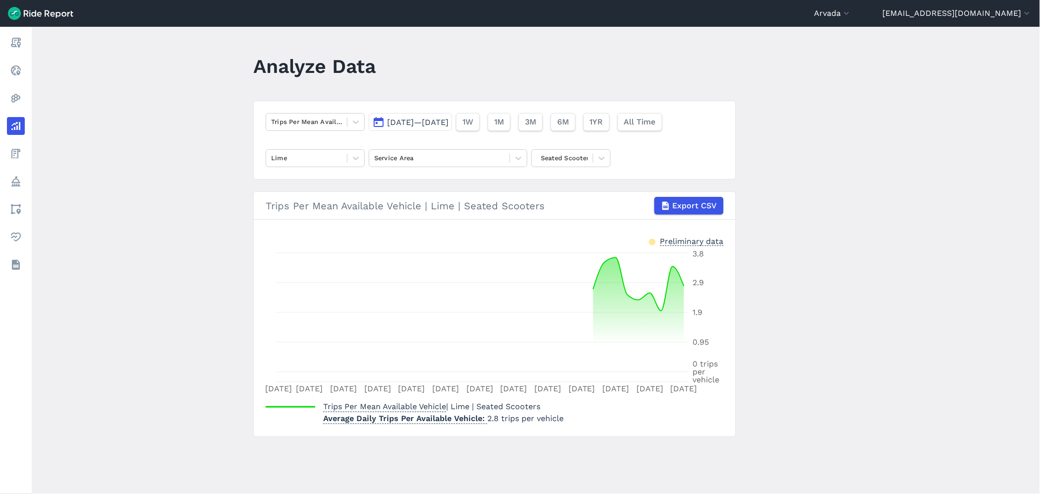
click at [428, 117] on span "[DATE]—[DATE]" at bounding box center [417, 121] width 61 height 9
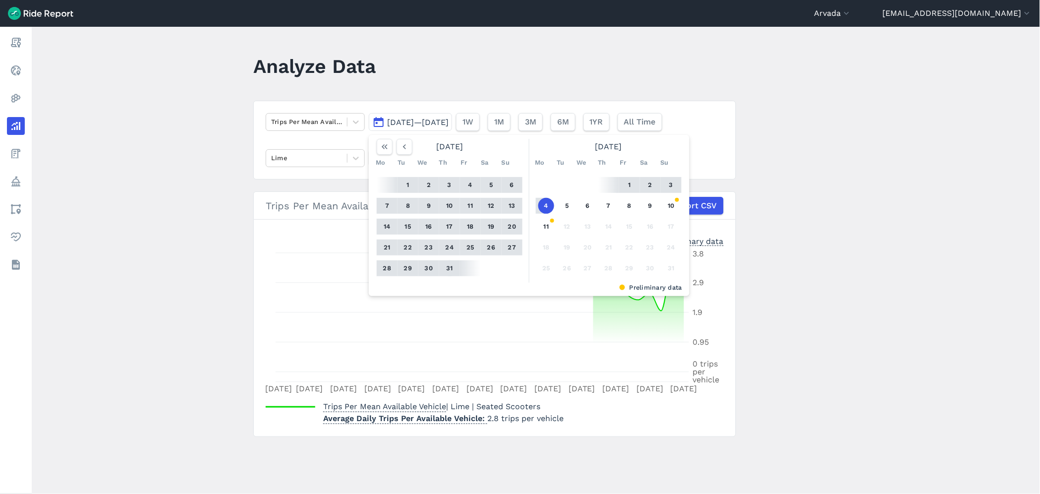
click at [449, 268] on button "31" at bounding box center [450, 268] width 16 height 16
click at [382, 117] on button "[DATE]—[DATE]" at bounding box center [410, 122] width 83 height 18
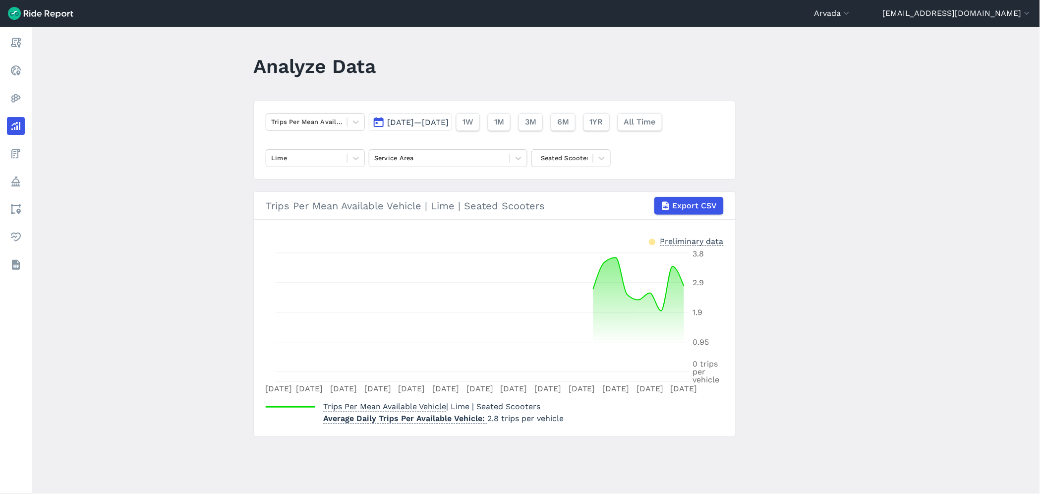
click at [414, 126] on span "[DATE]—[DATE]" at bounding box center [417, 121] width 61 height 9
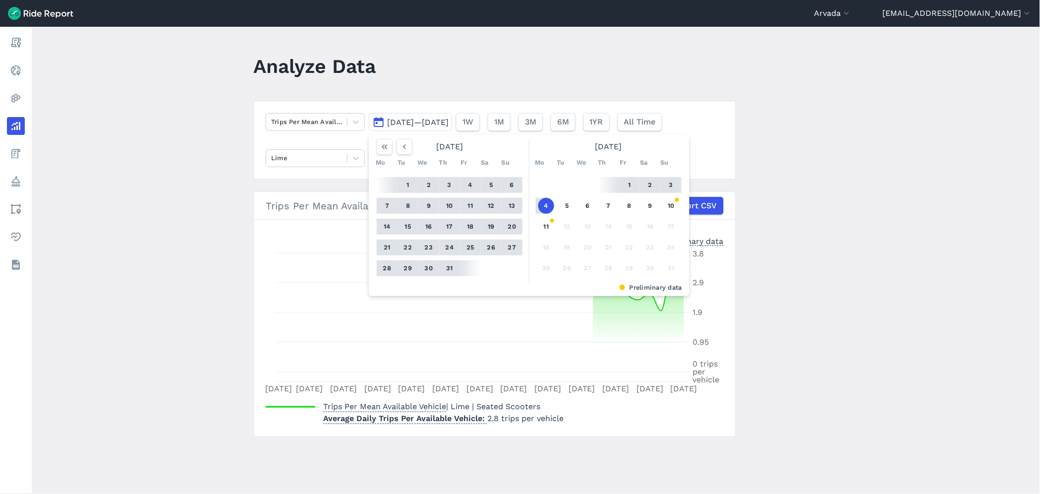
click at [408, 184] on button "1" at bounding box center [408, 185] width 16 height 16
click at [453, 268] on button "31" at bounding box center [450, 268] width 16 height 16
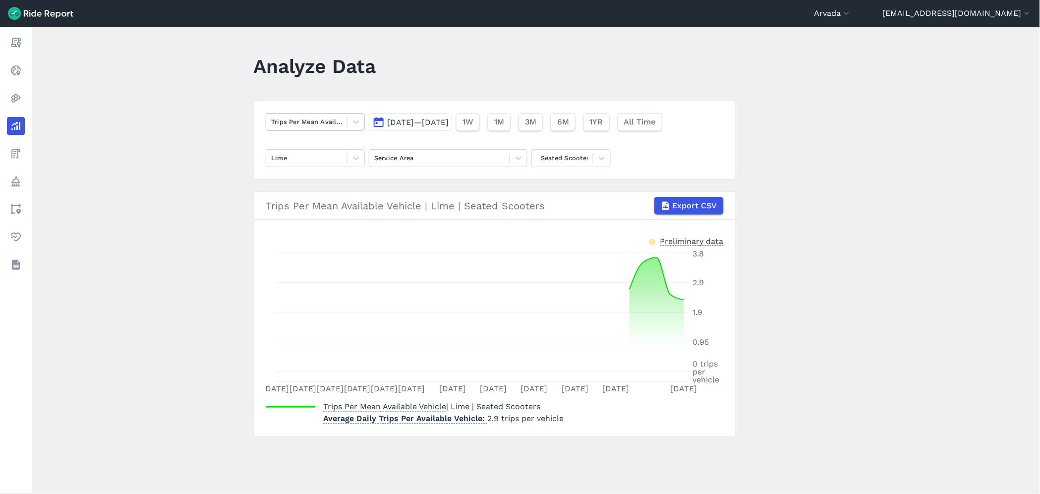
click at [303, 119] on div at bounding box center [306, 121] width 71 height 11
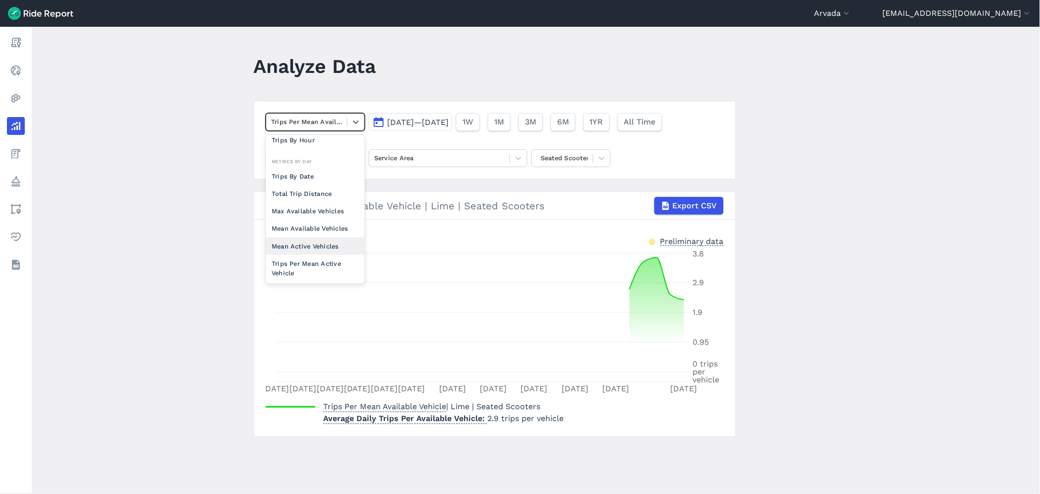
scroll to position [76, 0]
click at [303, 246] on div "Trips Per Mean Active Vehicle" at bounding box center [315, 246] width 99 height 27
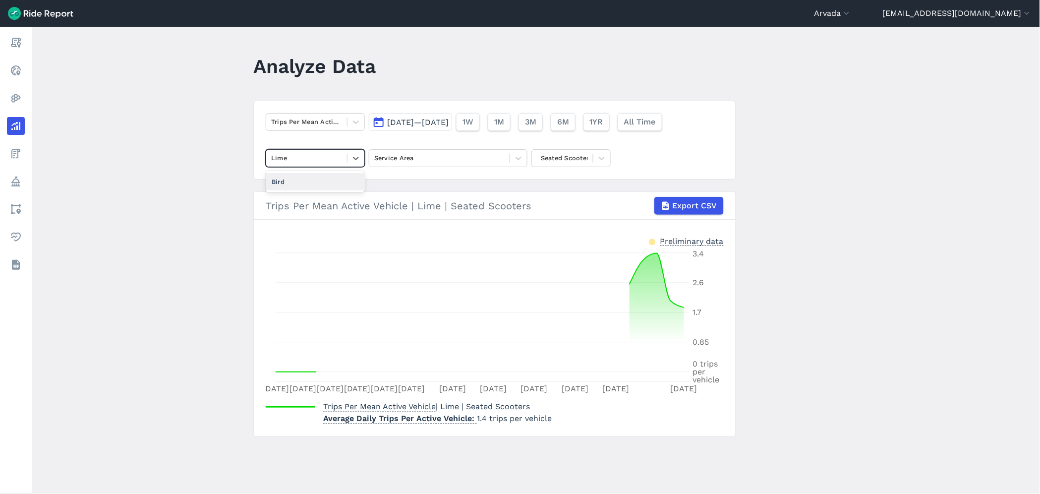
click at [298, 163] on div at bounding box center [306, 157] width 71 height 11
click at [459, 180] on article "Trips Per Mean Active Vehicle [DATE]—[DATE] 1W 1M 3M 6M 1YR All Time Lime Servi…" at bounding box center [494, 269] width 483 height 336
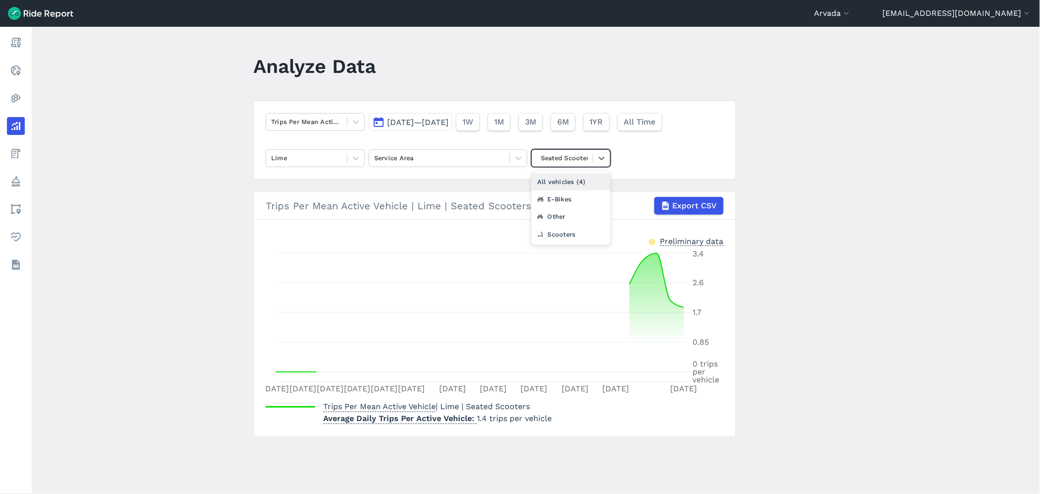
click at [562, 166] on div "Seated Scooters" at bounding box center [570, 158] width 79 height 18
click at [555, 215] on div "Other" at bounding box center [570, 216] width 79 height 17
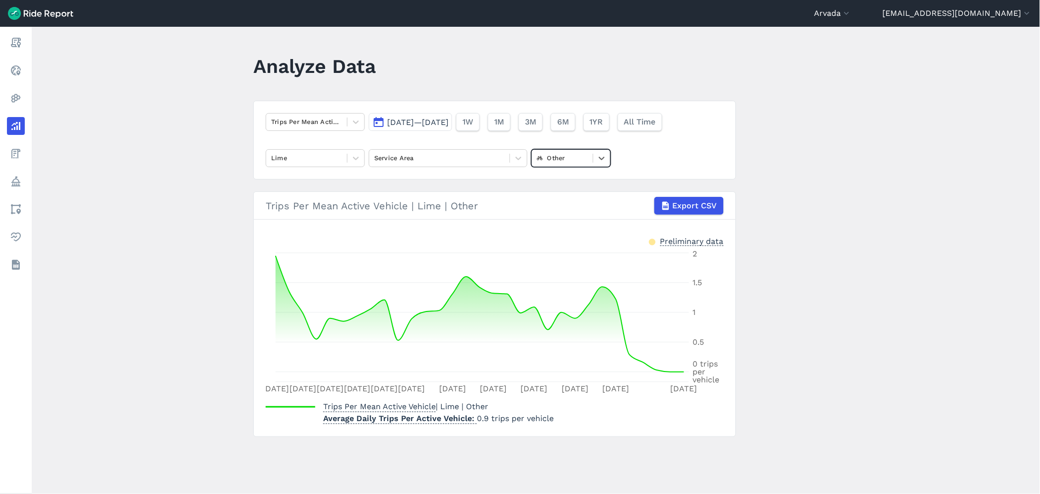
click at [889, 6] on header "Arvada [GEOGRAPHIC_DATA] [GEOGRAPHIC_DATA] [GEOGRAPHIC_DATA] [GEOGRAPHIC_DATA] …" at bounding box center [520, 13] width 1040 height 27
click at [852, 17] on button "Arvada" at bounding box center [832, 13] width 37 height 12
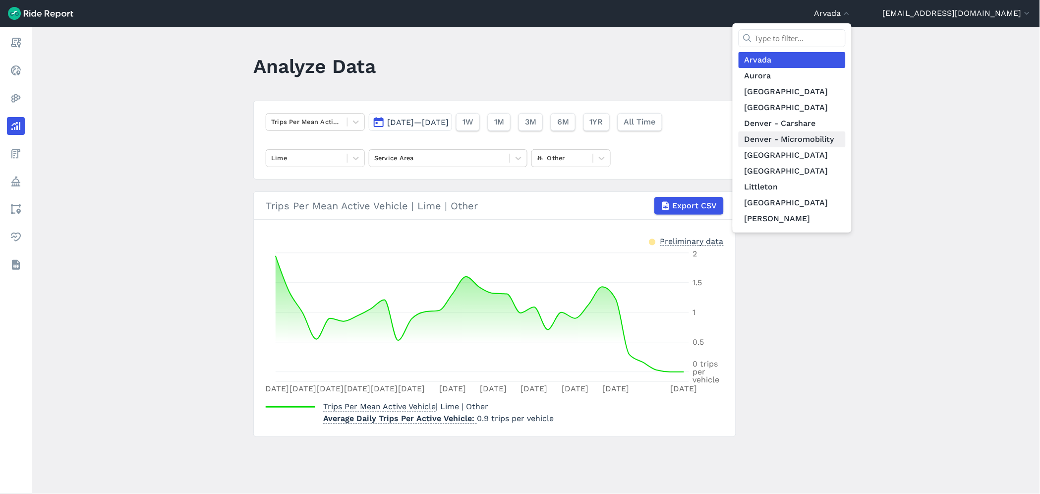
click at [837, 141] on link "Denver - Micromobility" at bounding box center [792, 139] width 107 height 16
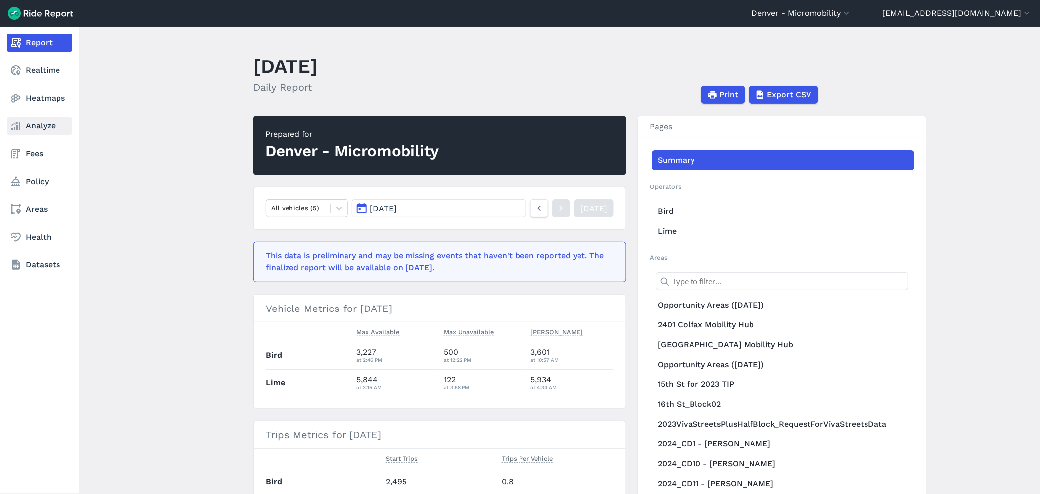
click at [42, 127] on link "Analyze" at bounding box center [39, 126] width 65 height 18
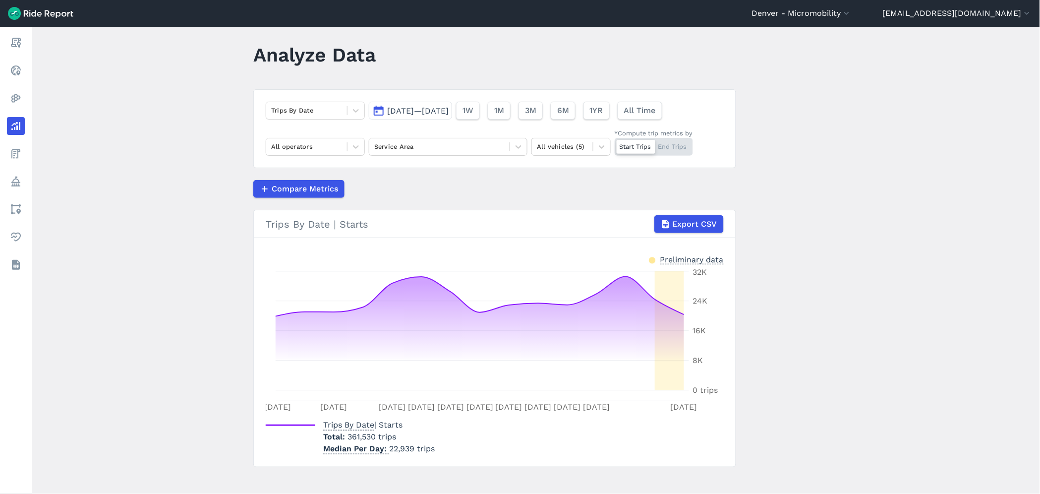
scroll to position [20, 0]
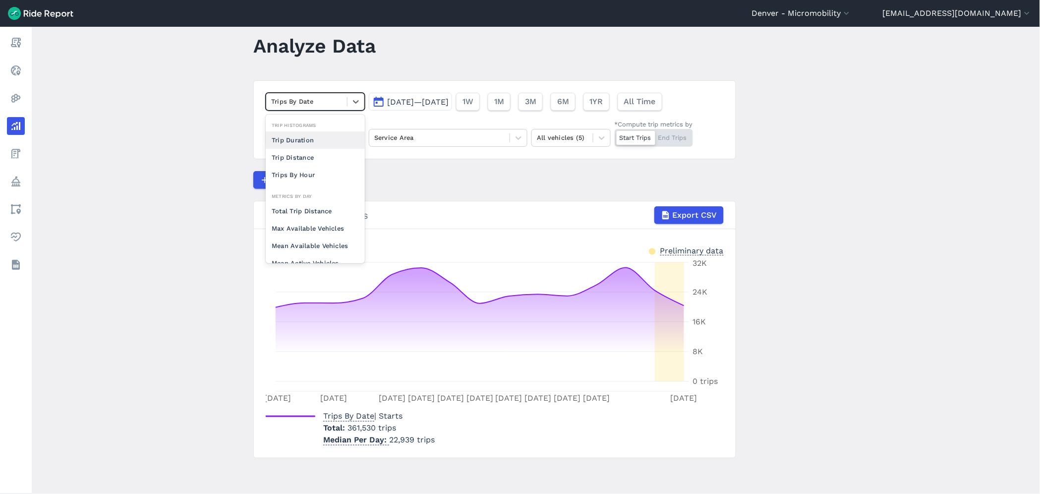
click at [316, 102] on div at bounding box center [306, 101] width 71 height 11
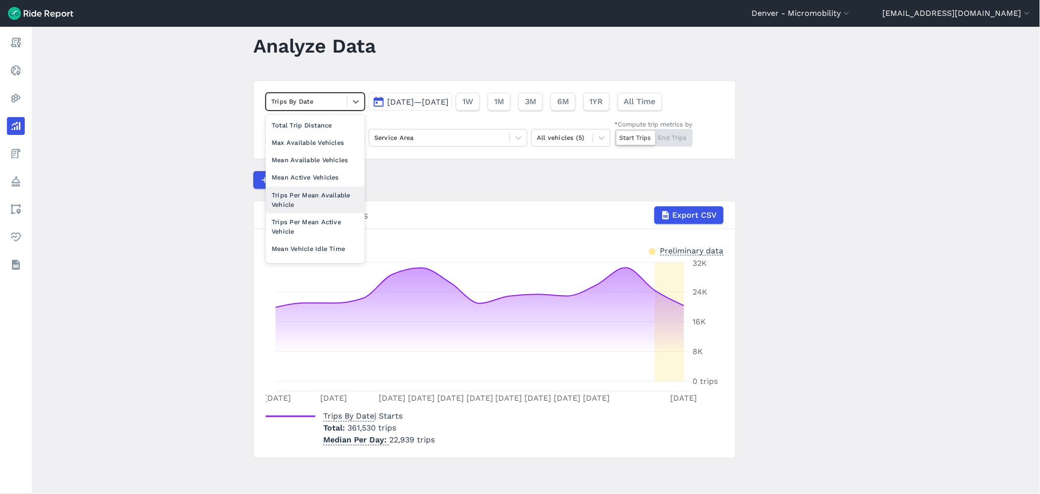
click at [321, 195] on div "Trips Per Mean Available Vehicle" at bounding box center [315, 199] width 99 height 27
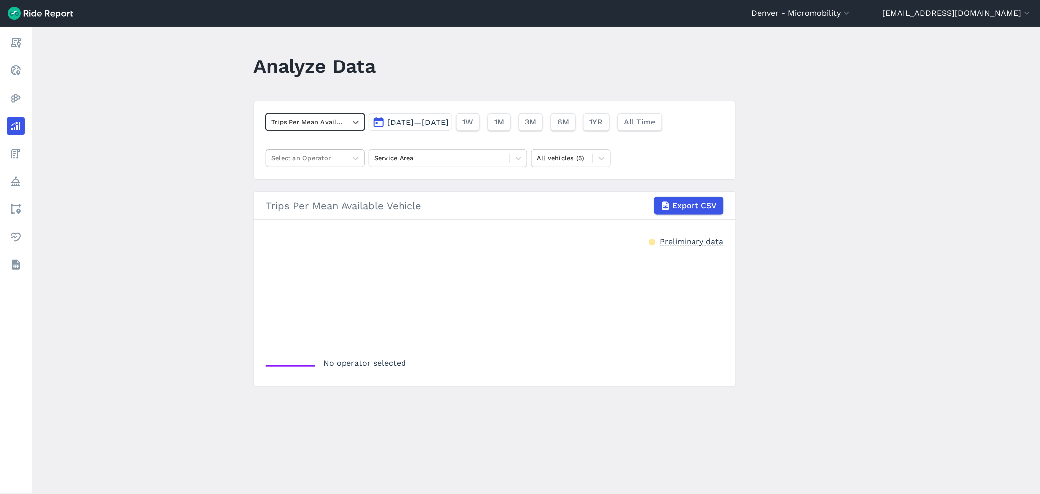
click at [314, 164] on div "Select an Operator" at bounding box center [306, 157] width 81 height 15
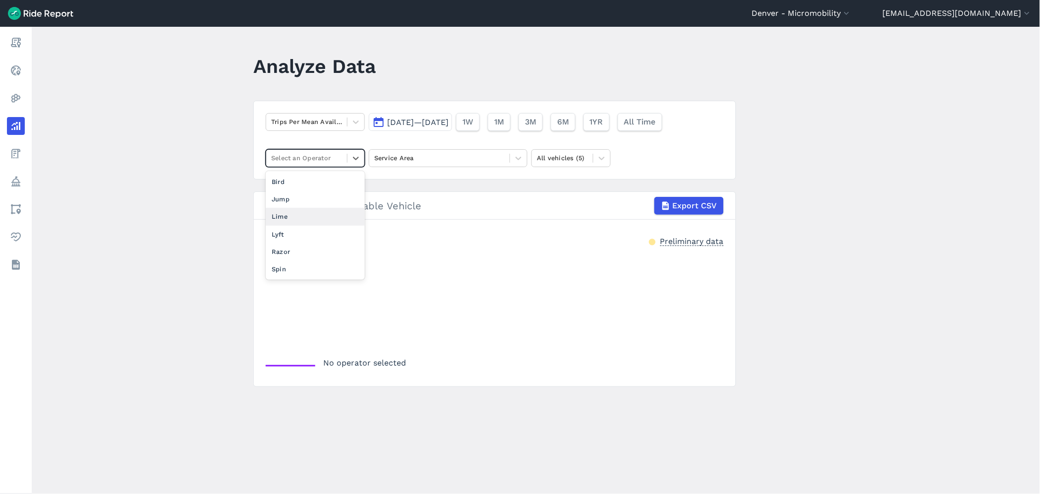
click at [285, 216] on div "Lime" at bounding box center [315, 216] width 99 height 17
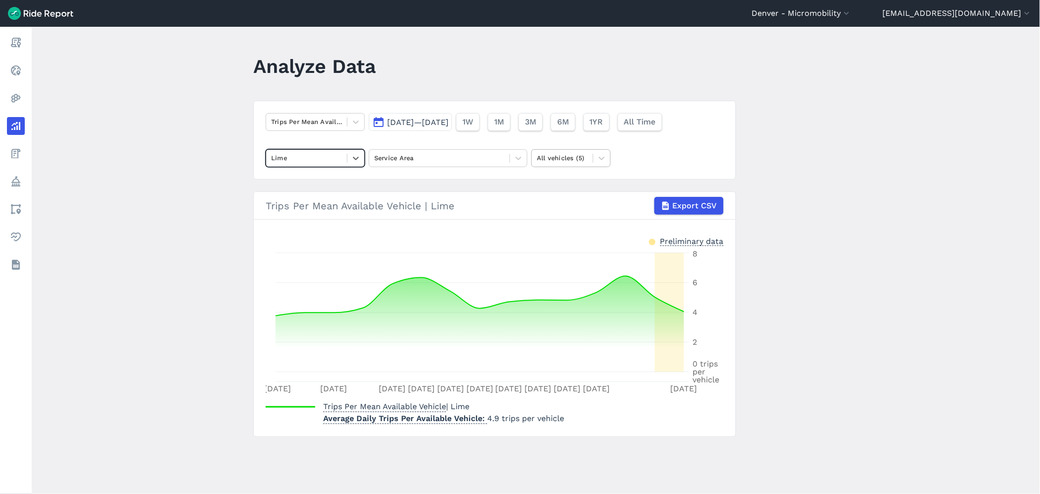
click at [567, 164] on div "All vehicles (5)" at bounding box center [562, 157] width 61 height 15
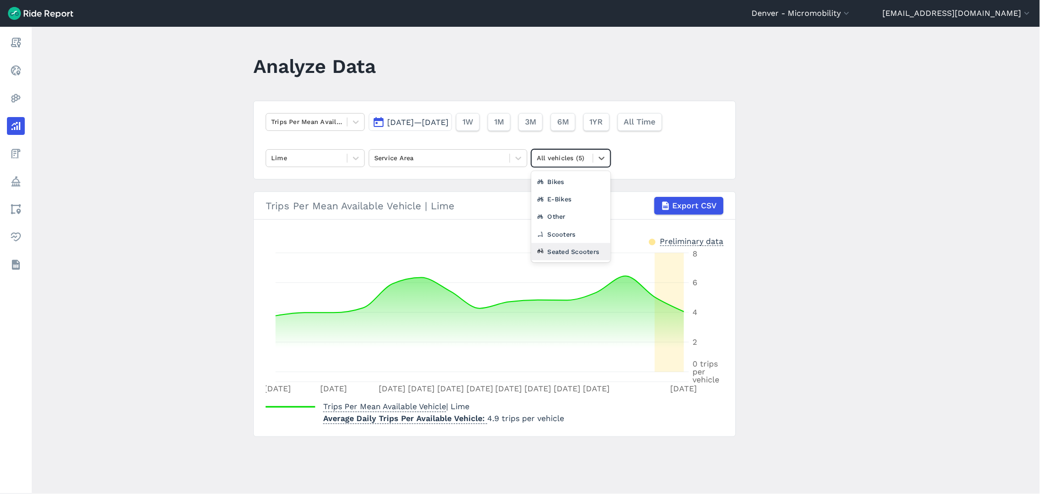
click at [568, 249] on div "Seated Scooters" at bounding box center [570, 251] width 79 height 17
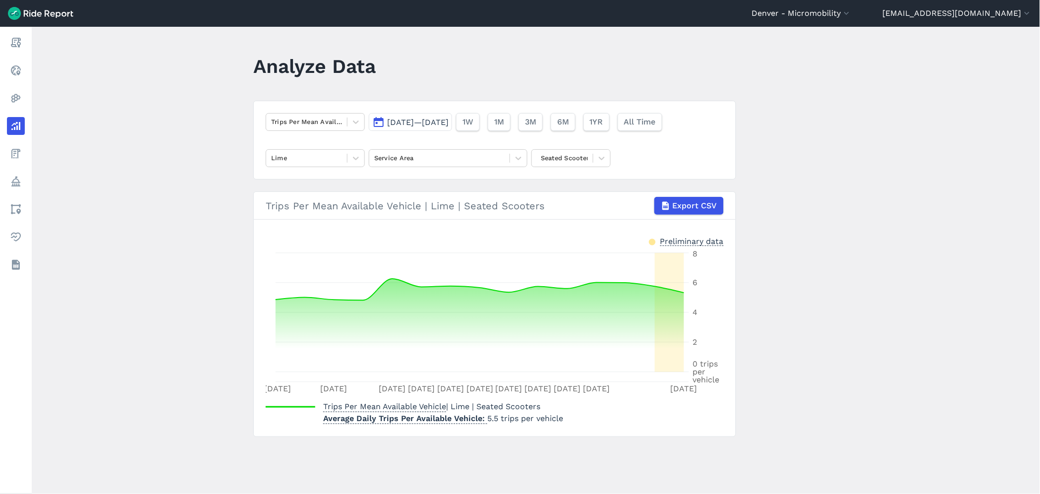
click at [415, 119] on span "[DATE]—[DATE]" at bounding box center [417, 121] width 61 height 9
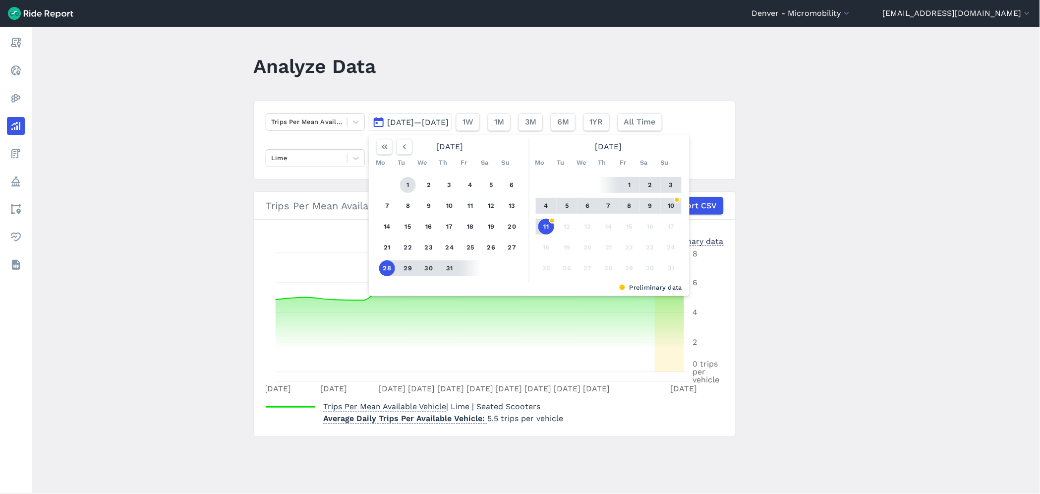
click at [400, 188] on button "1" at bounding box center [408, 185] width 16 height 16
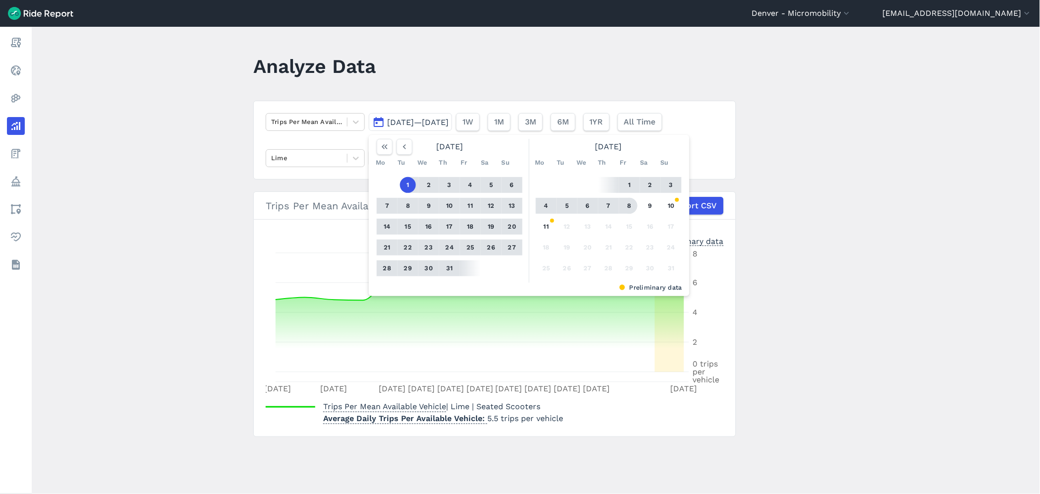
click at [630, 201] on button "8" at bounding box center [630, 206] width 16 height 16
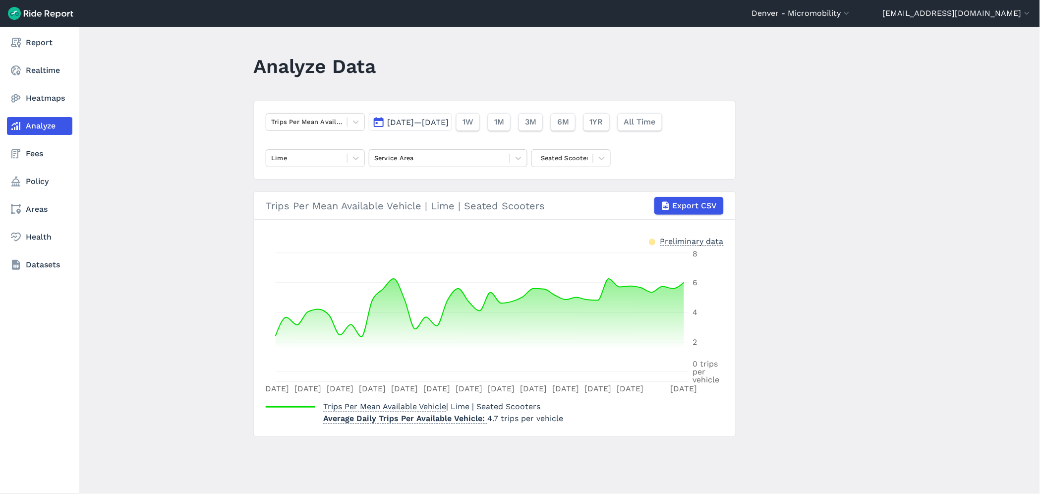
click at [20, 364] on div "Report Realtime Heatmaps Analyze Fees Policy Areas Health Datasets" at bounding box center [39, 260] width 79 height 467
